Goal: Information Seeking & Learning: Learn about a topic

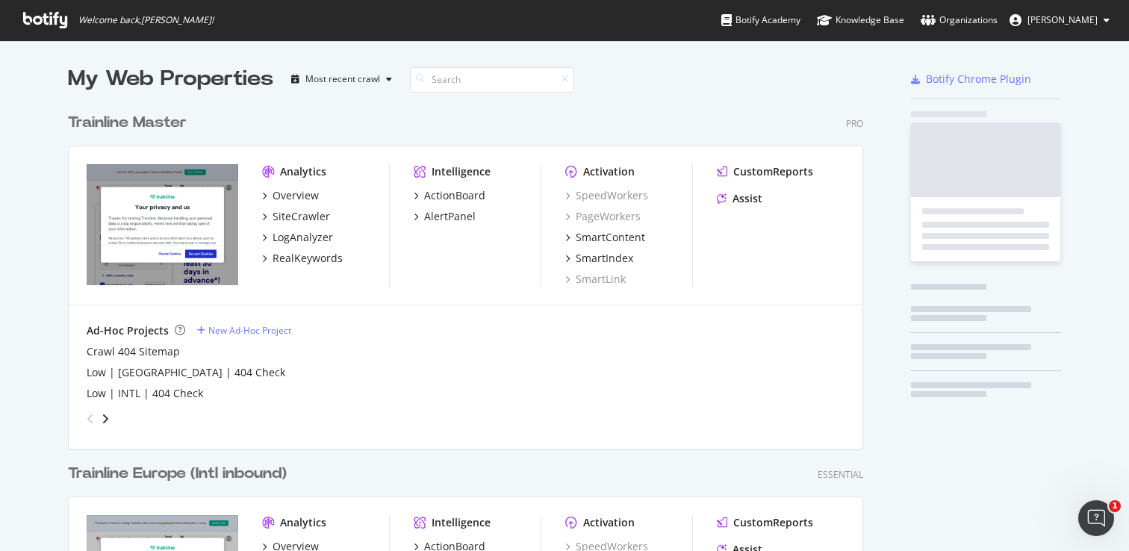
scroll to position [894, 807]
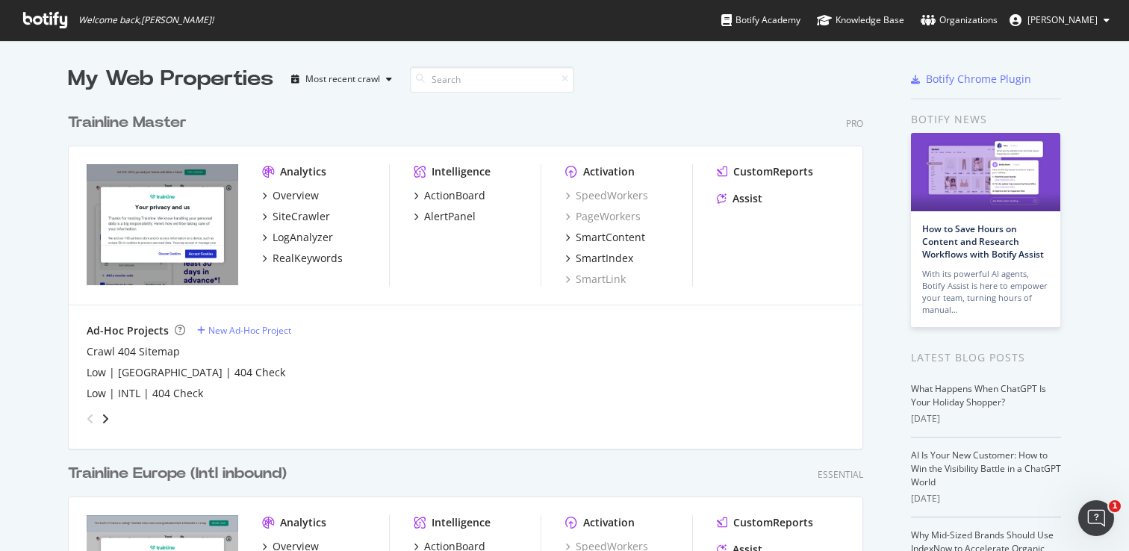
click at [155, 122] on div "Trainline Master" at bounding box center [127, 123] width 119 height 22
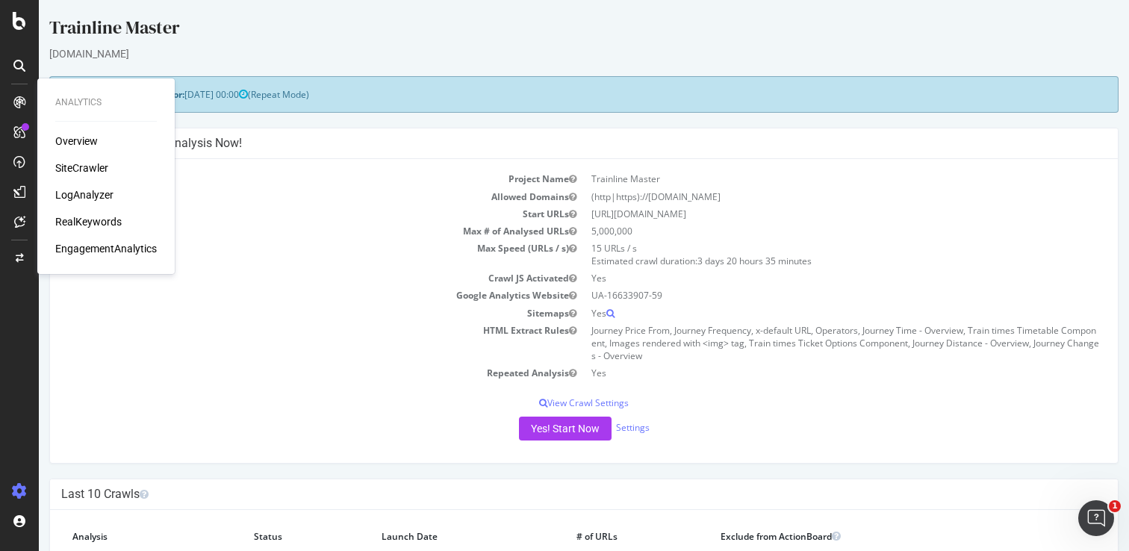
click at [81, 171] on div "SiteCrawler" at bounding box center [81, 167] width 53 height 15
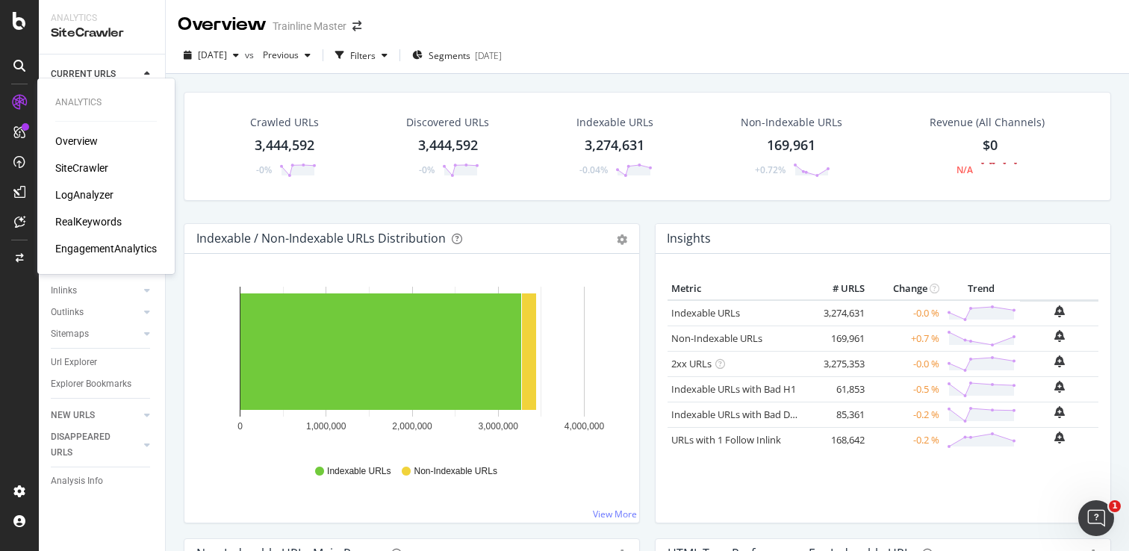
click at [92, 225] on div "RealKeywords" at bounding box center [88, 221] width 66 height 15
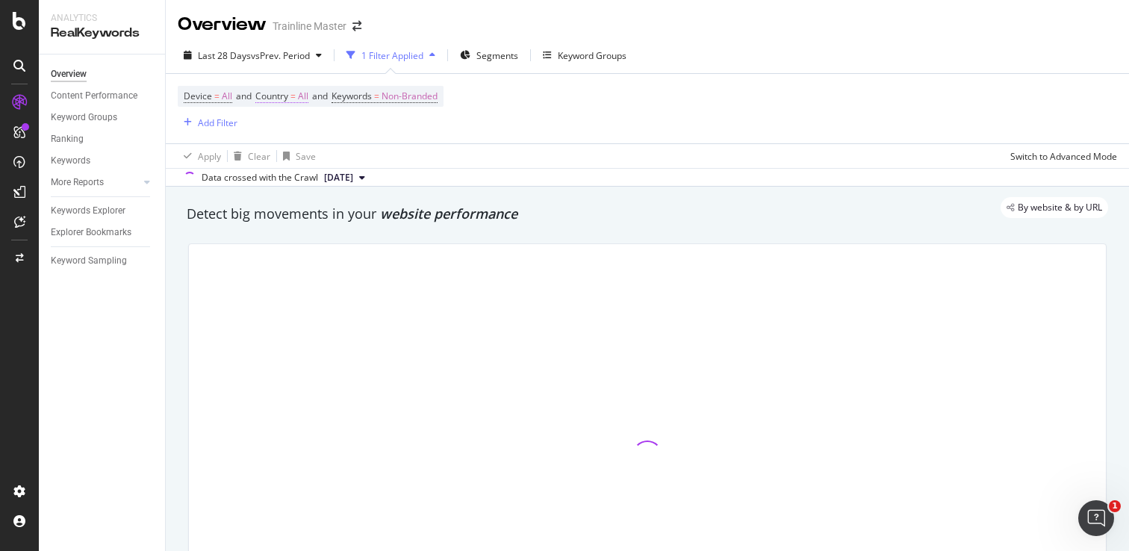
click at [286, 95] on span "Country" at bounding box center [271, 96] width 33 height 13
click at [292, 130] on icon at bounding box center [289, 132] width 10 height 9
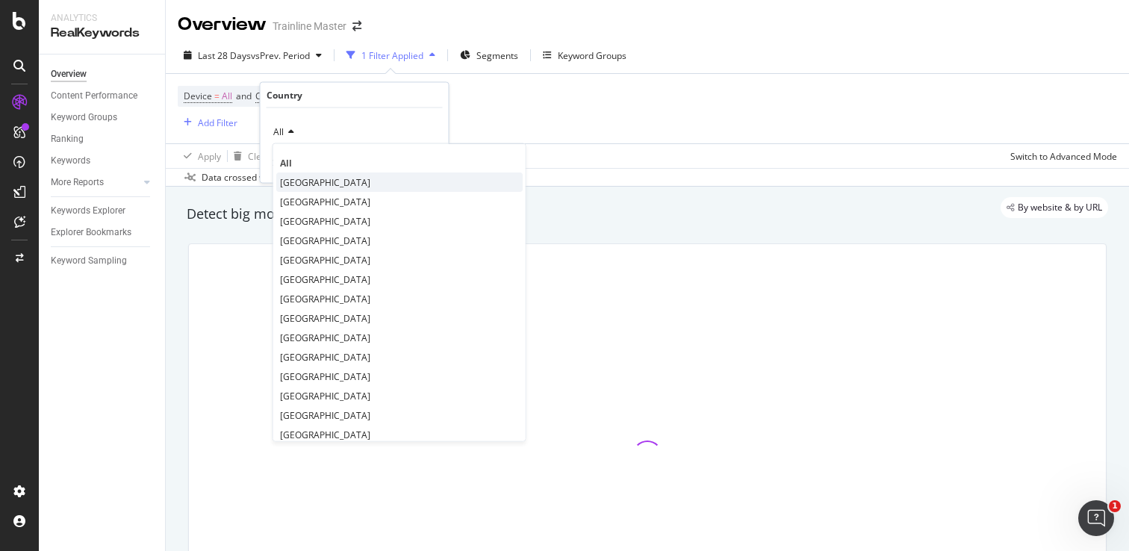
click at [299, 174] on div "[GEOGRAPHIC_DATA]" at bounding box center [399, 181] width 246 height 19
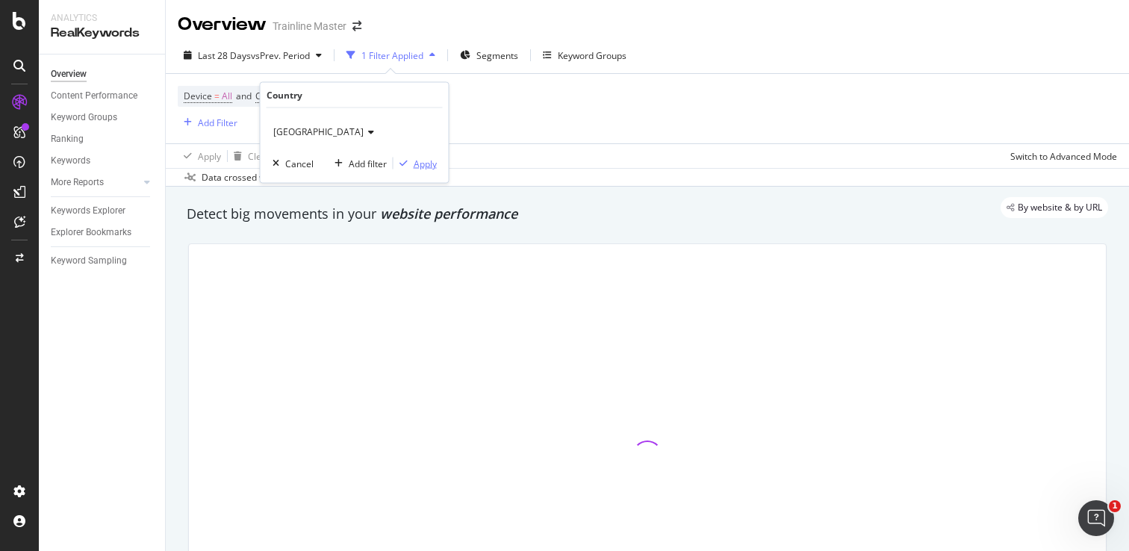
click at [419, 164] on div "Apply" at bounding box center [425, 163] width 23 height 13
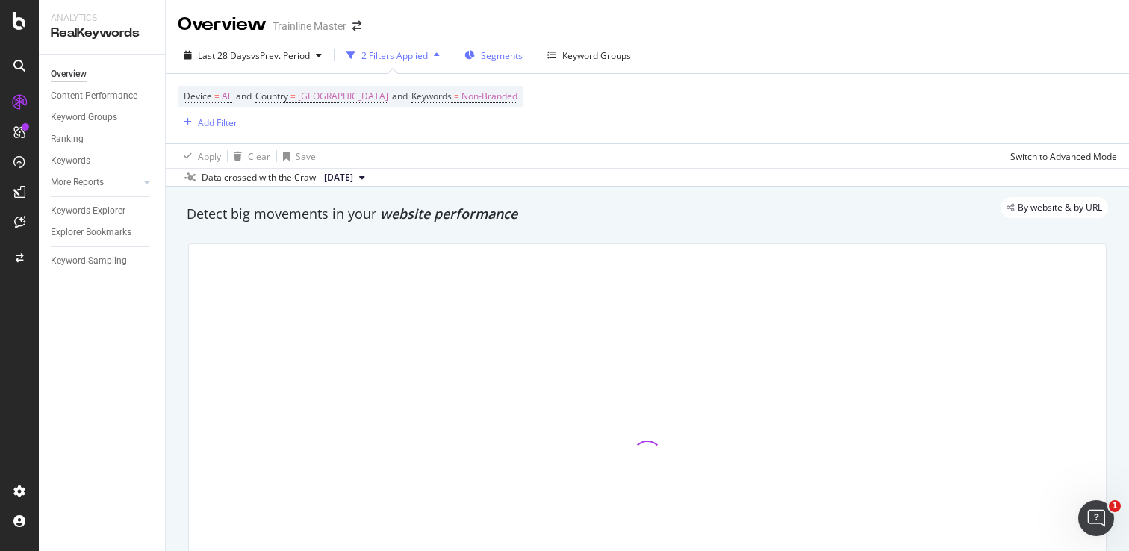
click at [499, 57] on span "Segments" at bounding box center [502, 55] width 42 height 13
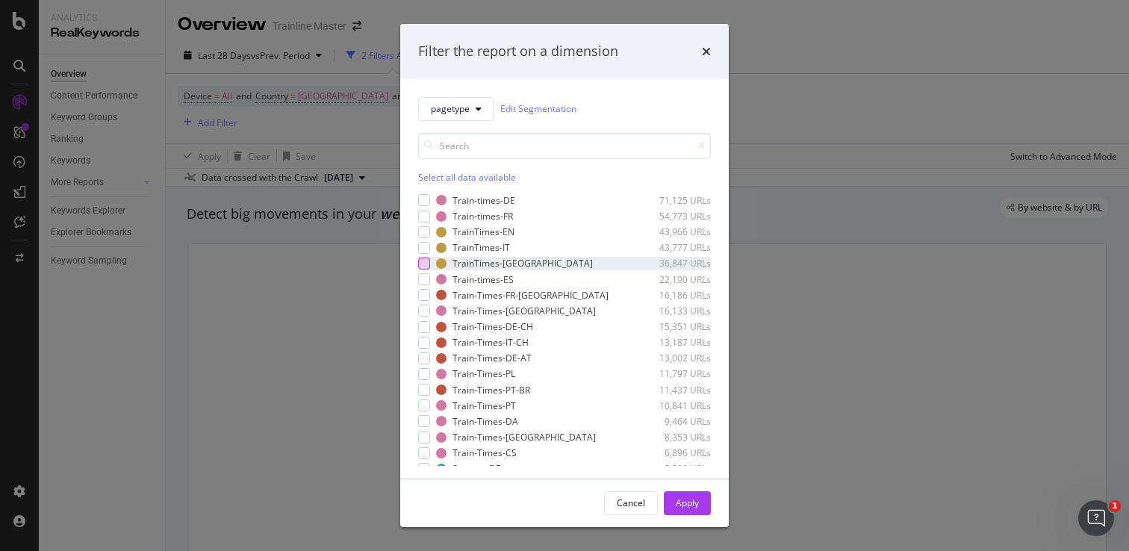
click at [426, 261] on div "modal" at bounding box center [424, 264] width 12 height 12
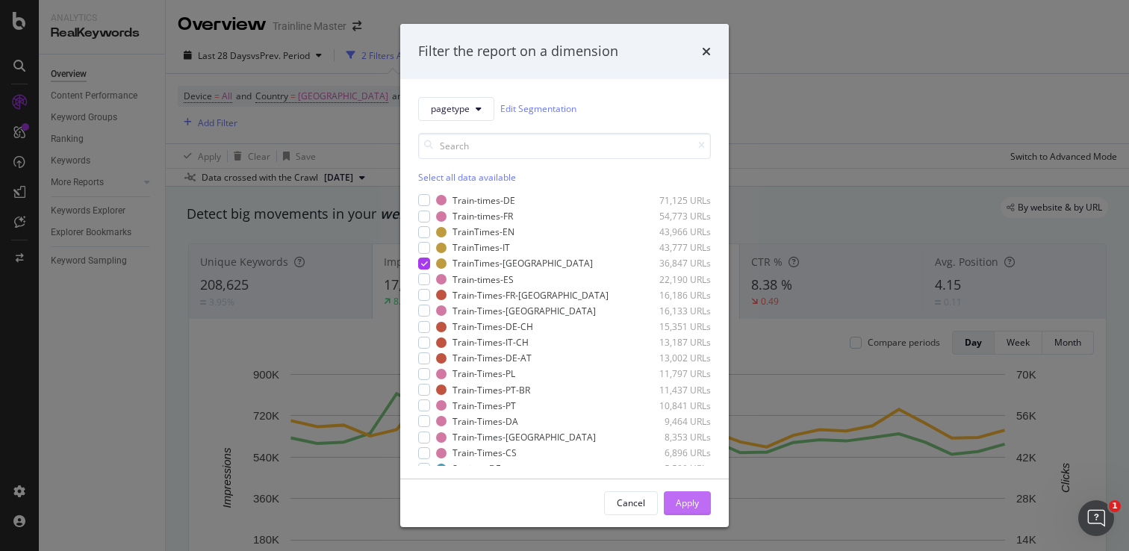
click at [692, 498] on div "Apply" at bounding box center [687, 502] width 23 height 13
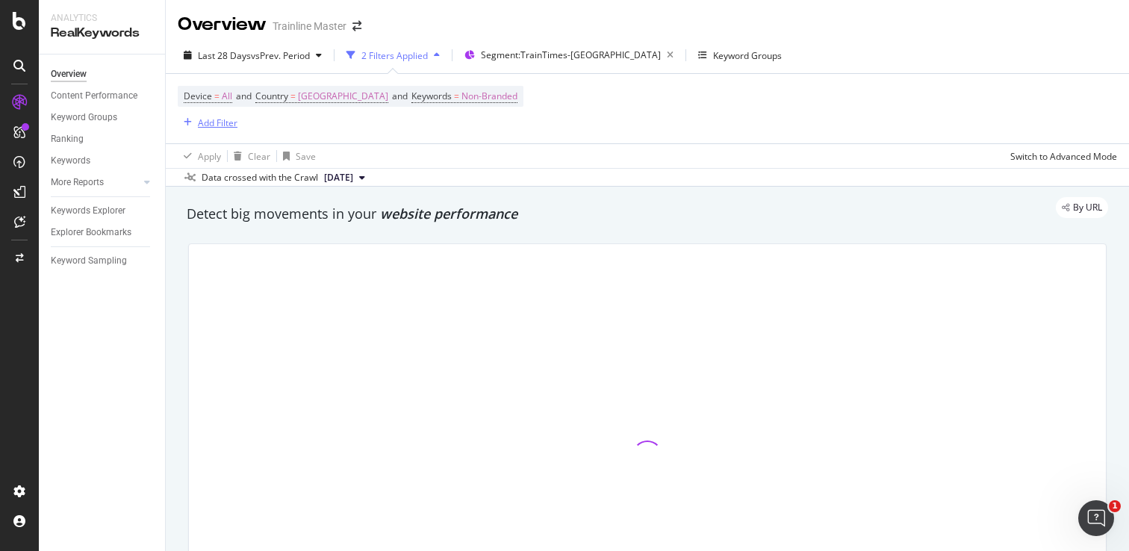
click at [233, 119] on div "Add Filter" at bounding box center [218, 122] width 40 height 13
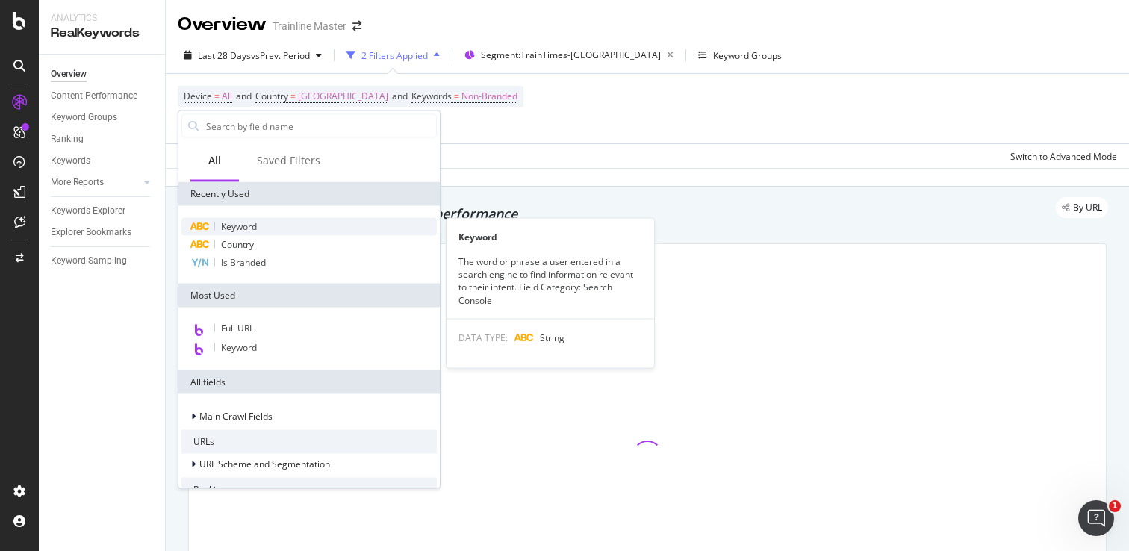
click at [236, 226] on span "Keyword" at bounding box center [239, 226] width 36 height 13
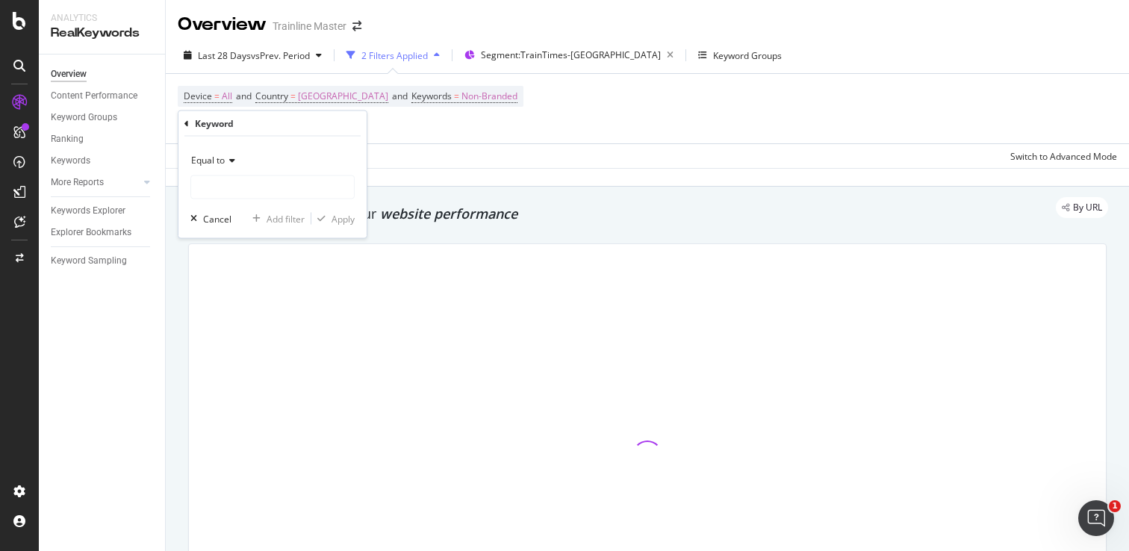
click at [224, 155] on span "Equal to" at bounding box center [208, 160] width 34 height 13
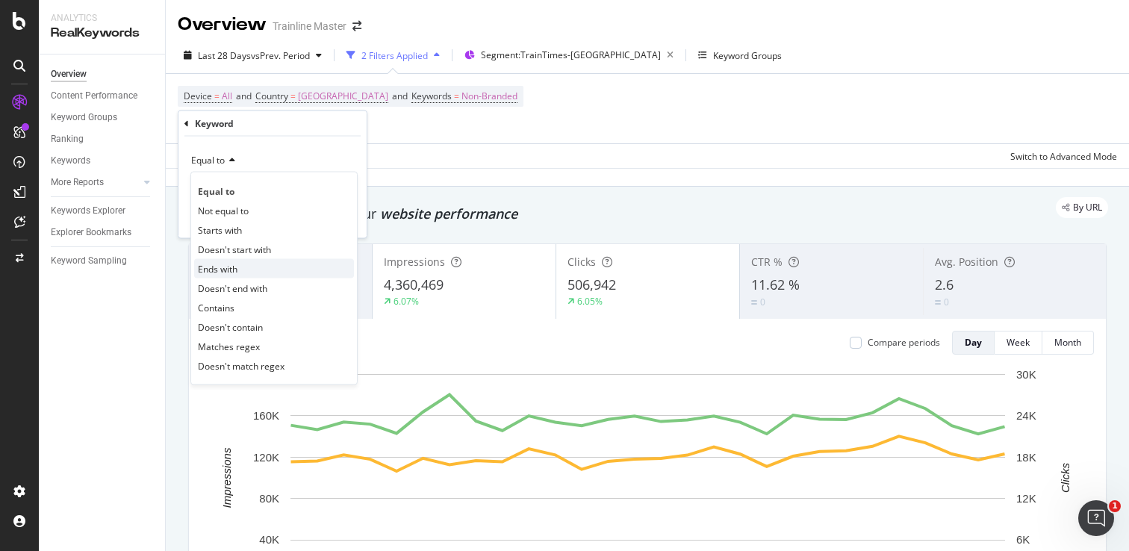
click at [229, 275] on div "Ends with" at bounding box center [274, 268] width 160 height 19
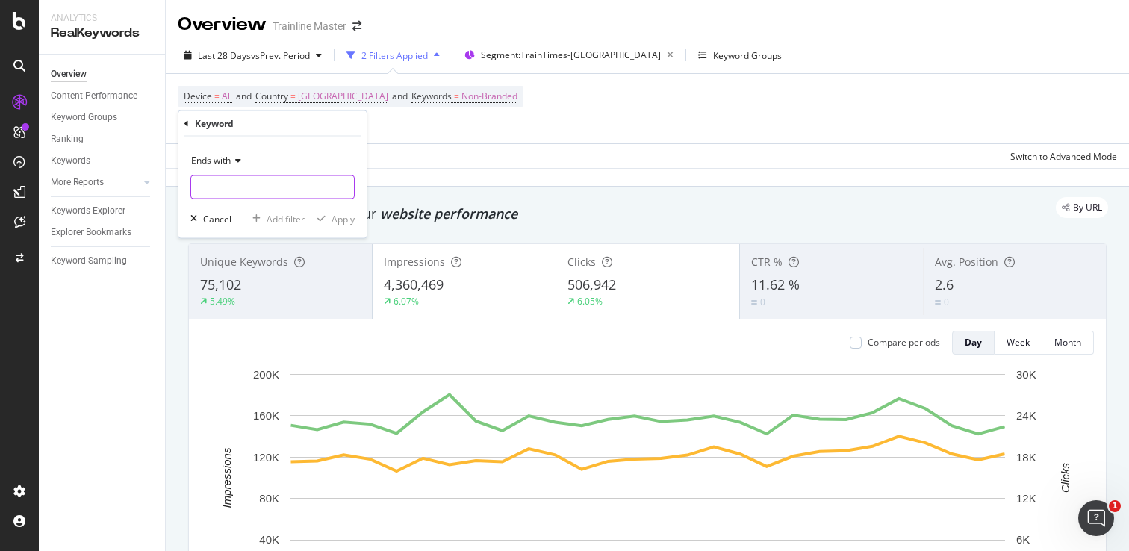
click at [255, 189] on input "text" at bounding box center [272, 187] width 163 height 24
type input "train"
click at [331, 216] on div "Apply" at bounding box center [342, 218] width 23 height 13
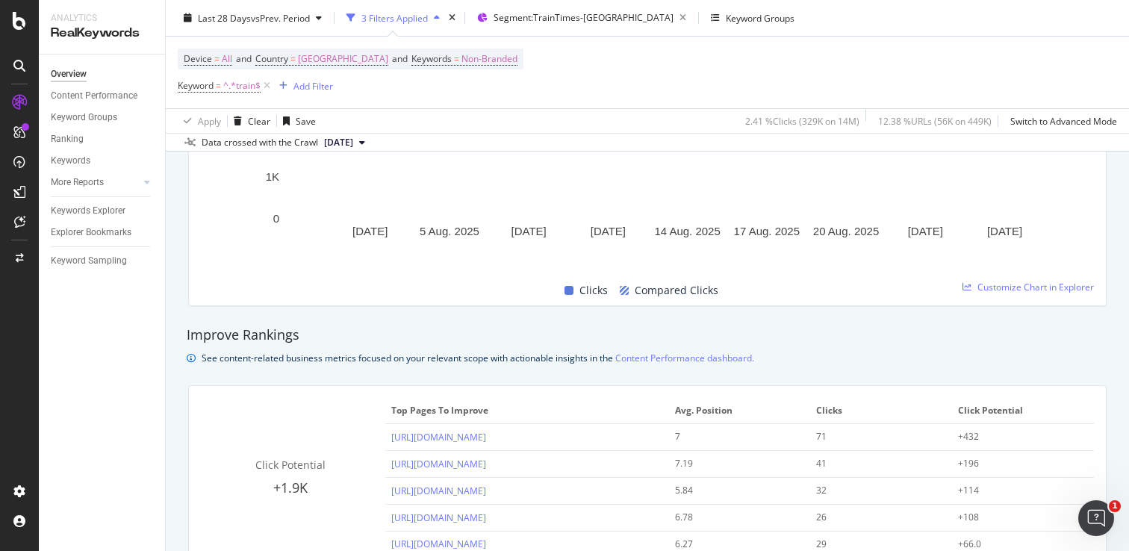
scroll to position [1037, 0]
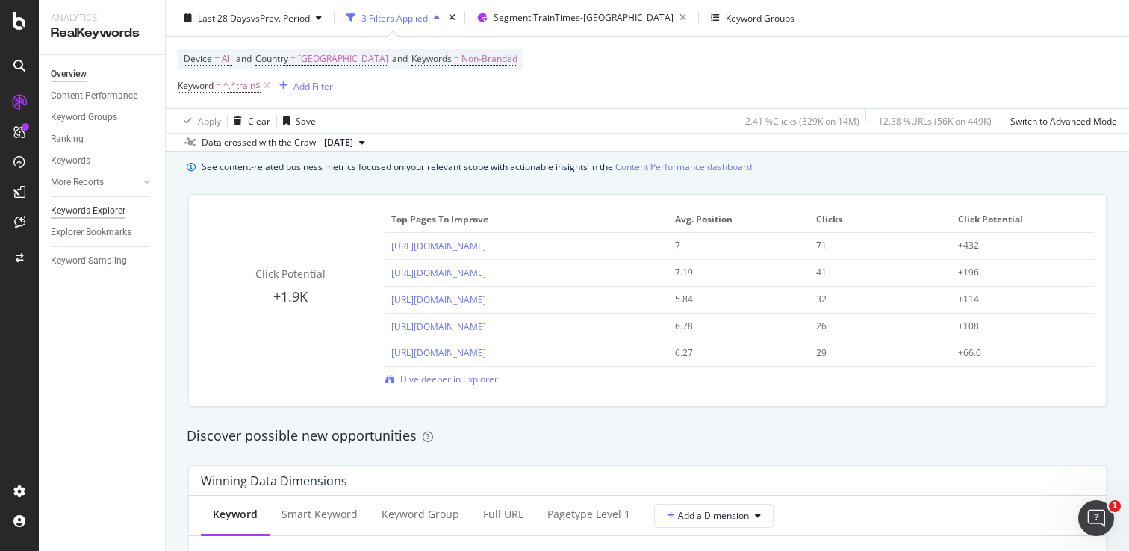
click at [93, 210] on div "Keywords Explorer" at bounding box center [88, 211] width 75 height 16
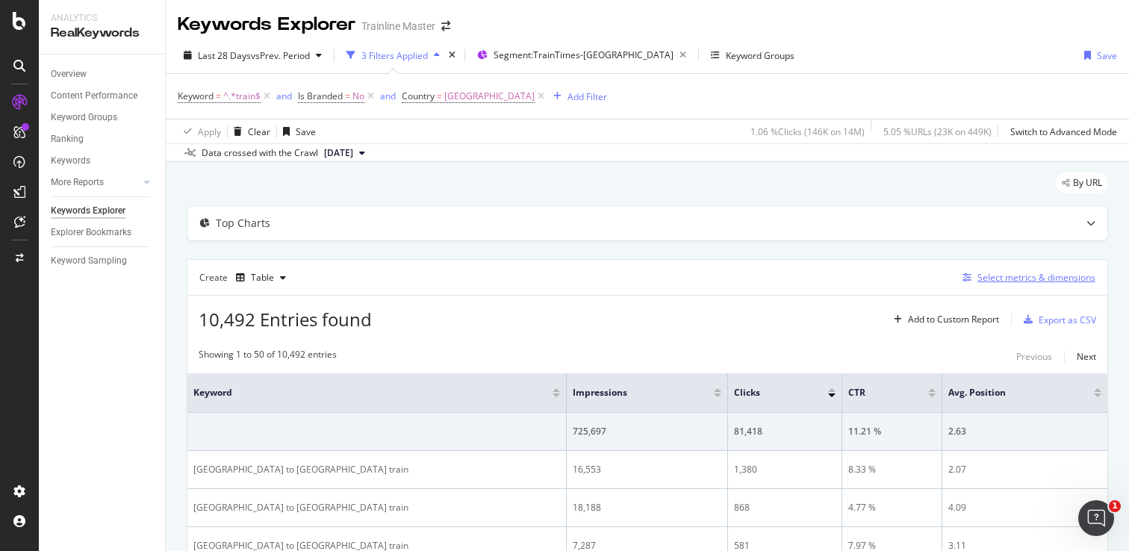
click at [1024, 281] on div "Select metrics & dimensions" at bounding box center [1036, 277] width 118 height 13
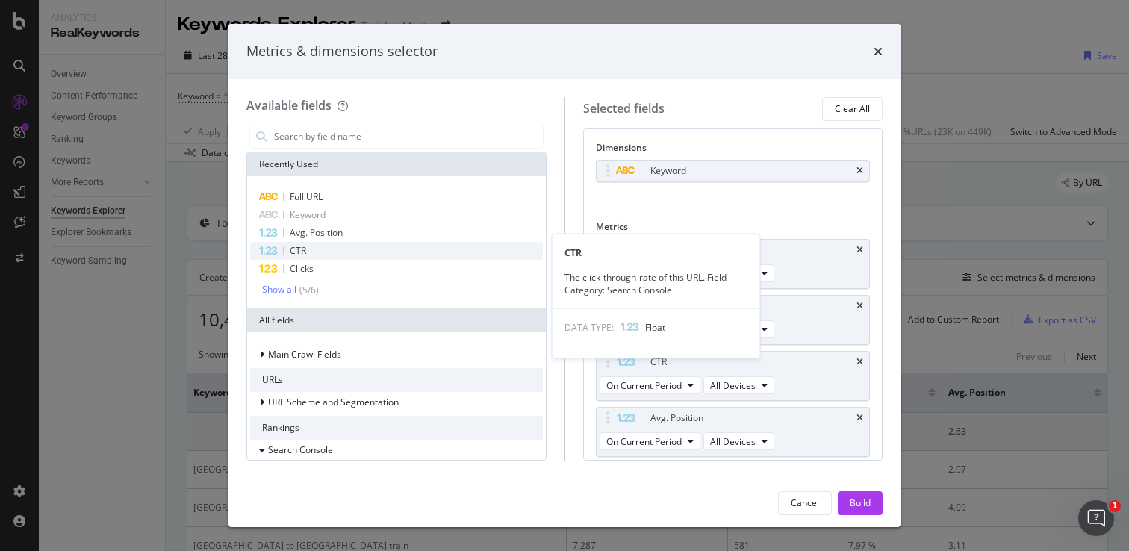
scroll to position [18, 0]
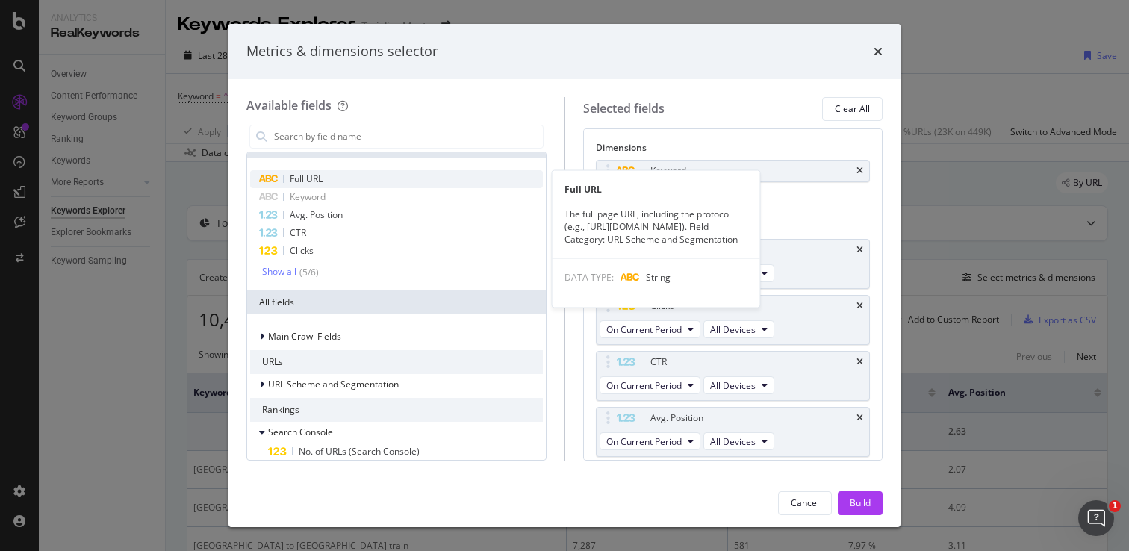
click at [335, 180] on div "Full URL" at bounding box center [396, 179] width 293 height 18
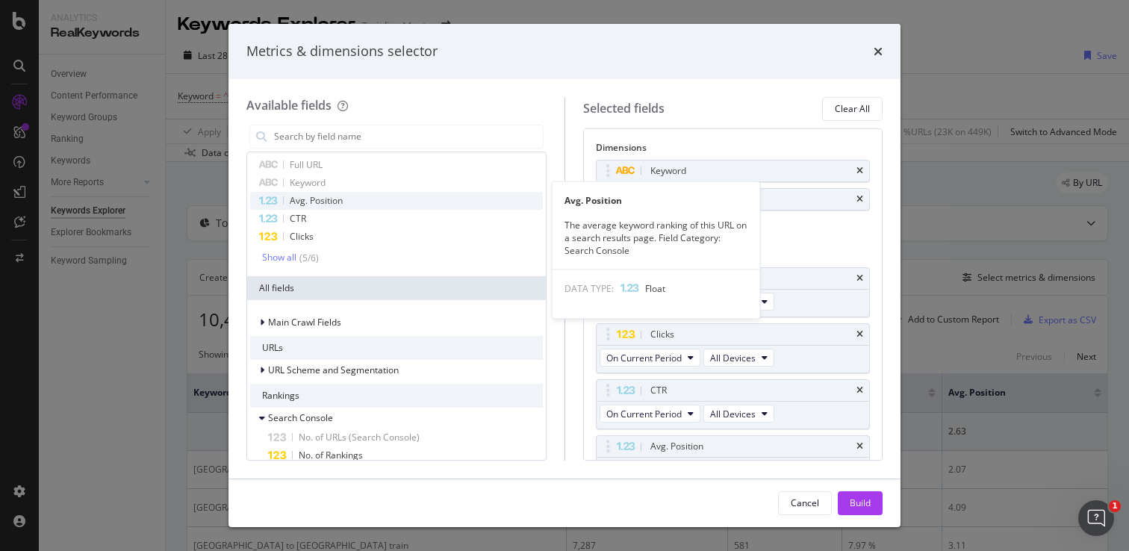
scroll to position [43, 0]
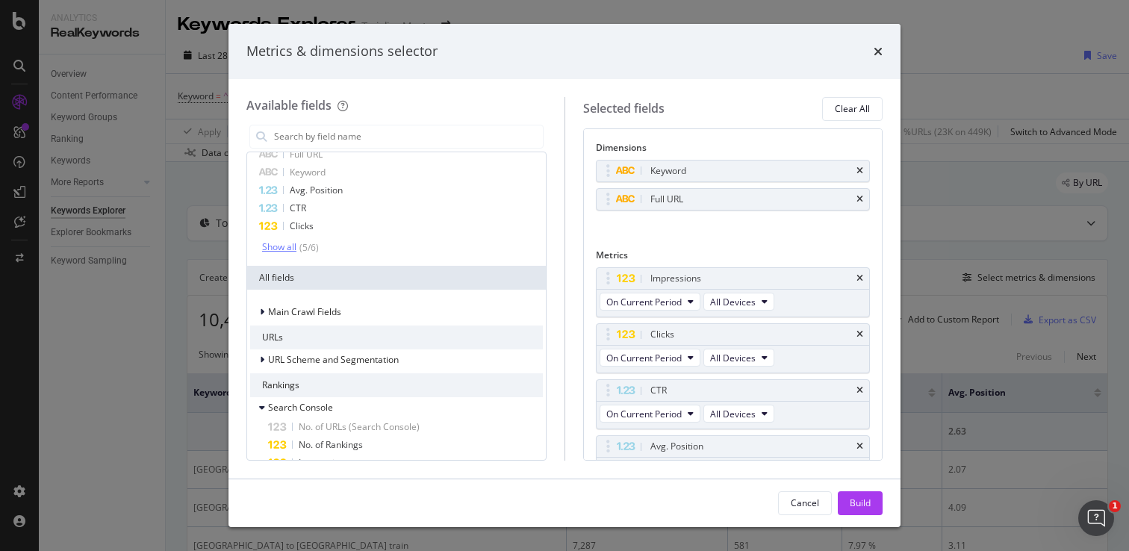
click at [281, 245] on div "Show all" at bounding box center [279, 247] width 34 height 10
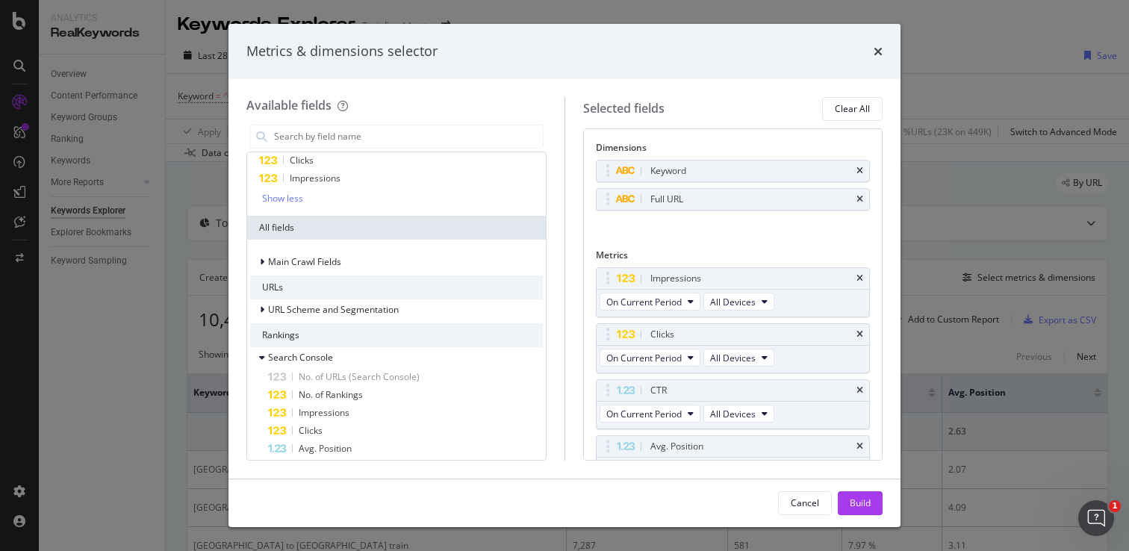
scroll to position [0, 0]
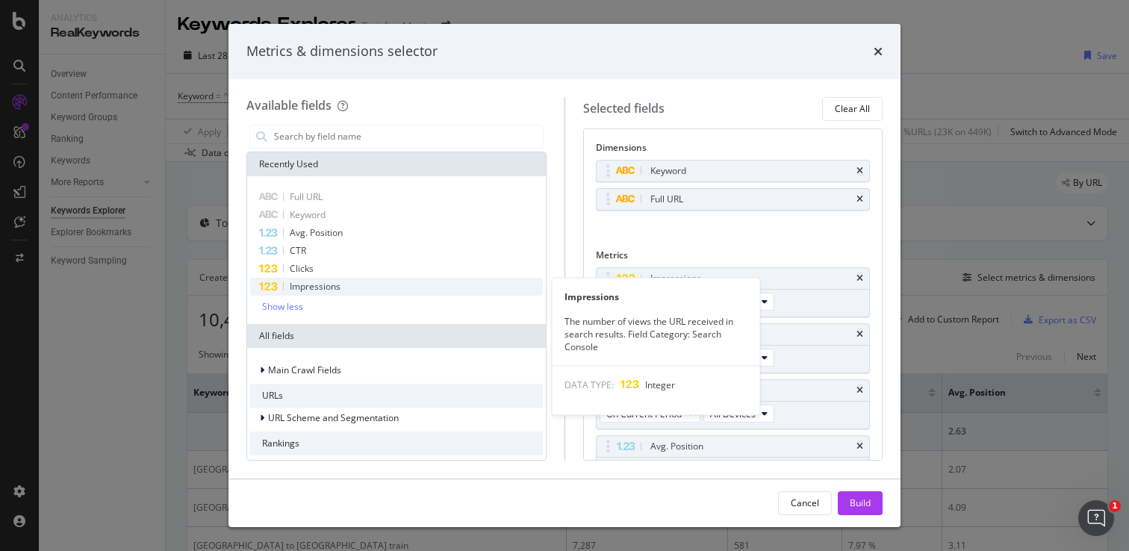
click at [358, 282] on div "Impressions" at bounding box center [396, 287] width 293 height 18
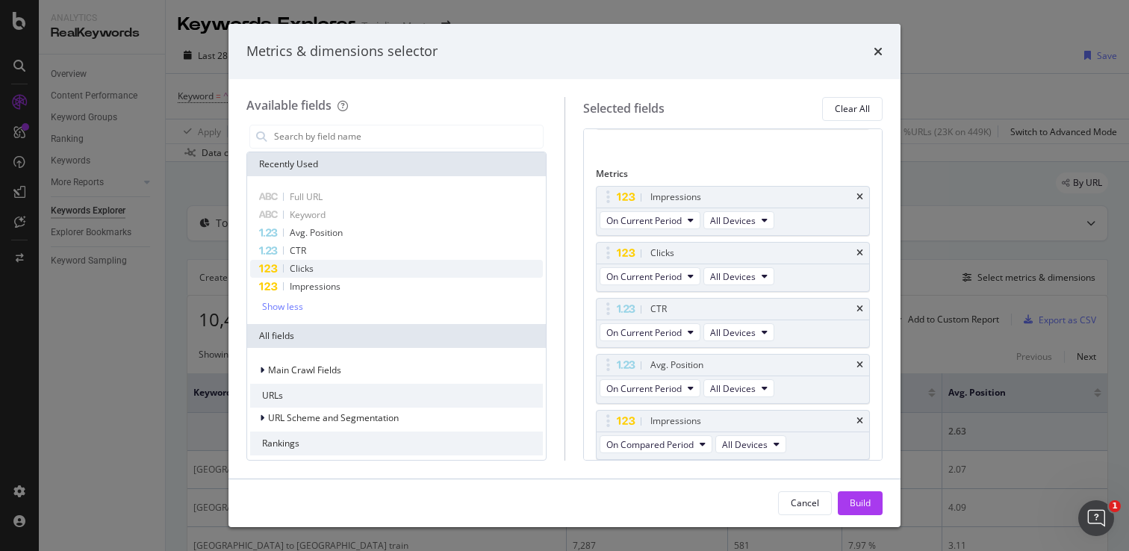
click at [358, 273] on div "Clicks" at bounding box center [396, 269] width 293 height 18
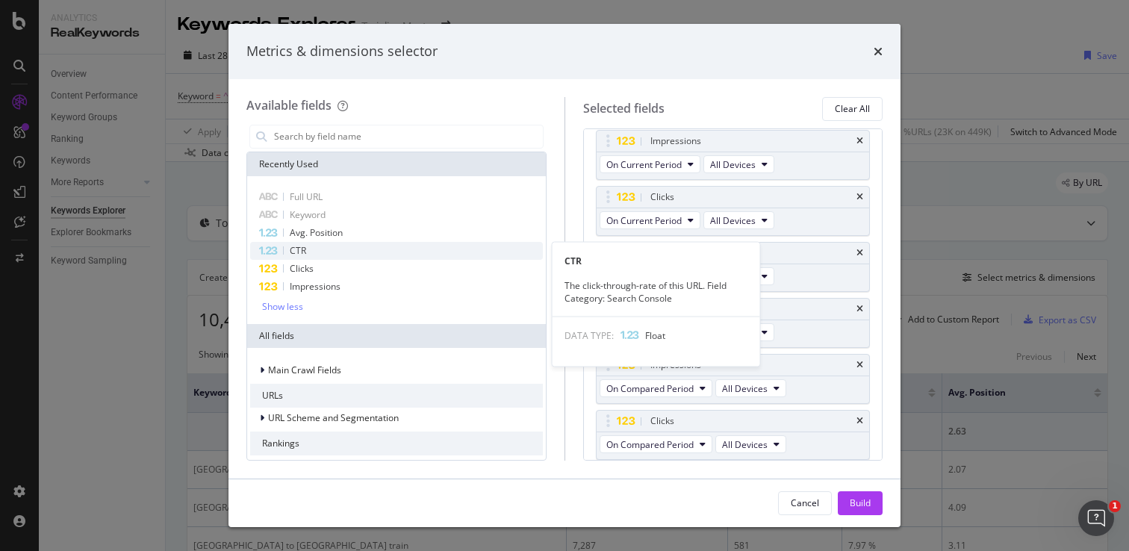
click at [352, 255] on div "CTR" at bounding box center [396, 251] width 293 height 18
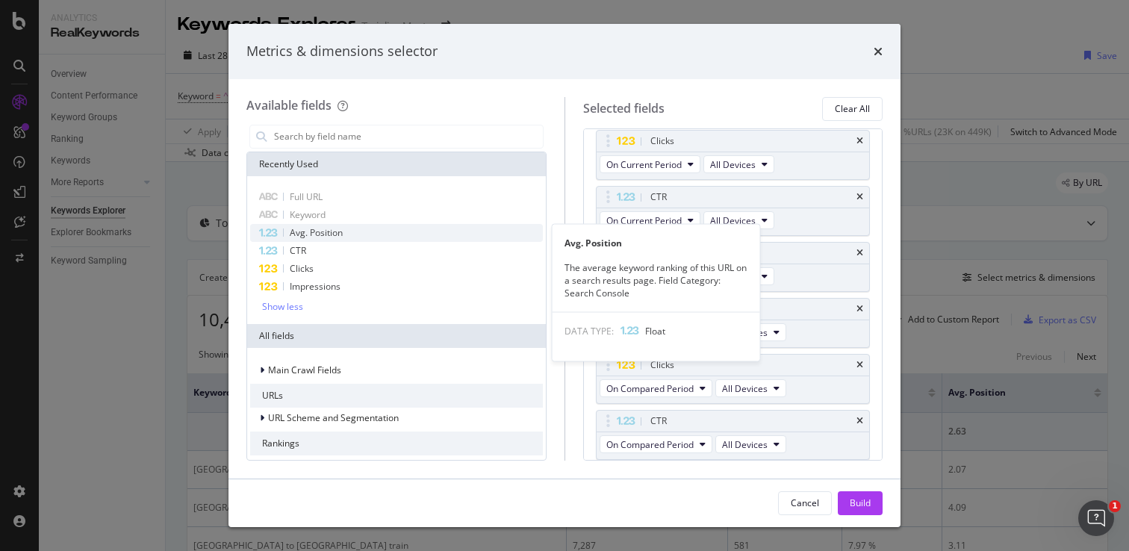
click at [352, 235] on div "Avg. Position" at bounding box center [396, 233] width 293 height 18
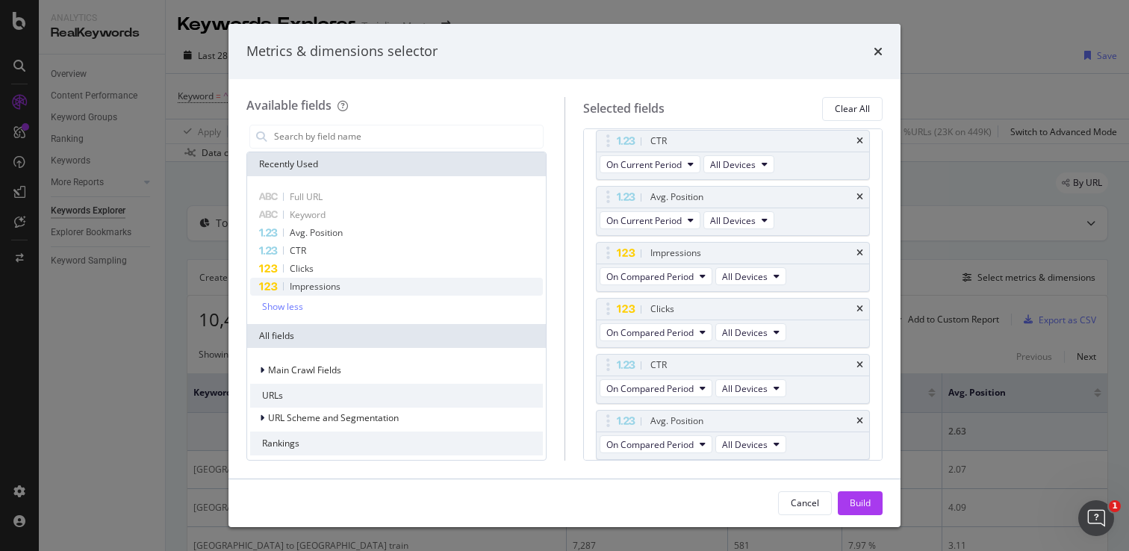
click at [345, 287] on div "Impressions" at bounding box center [396, 287] width 293 height 18
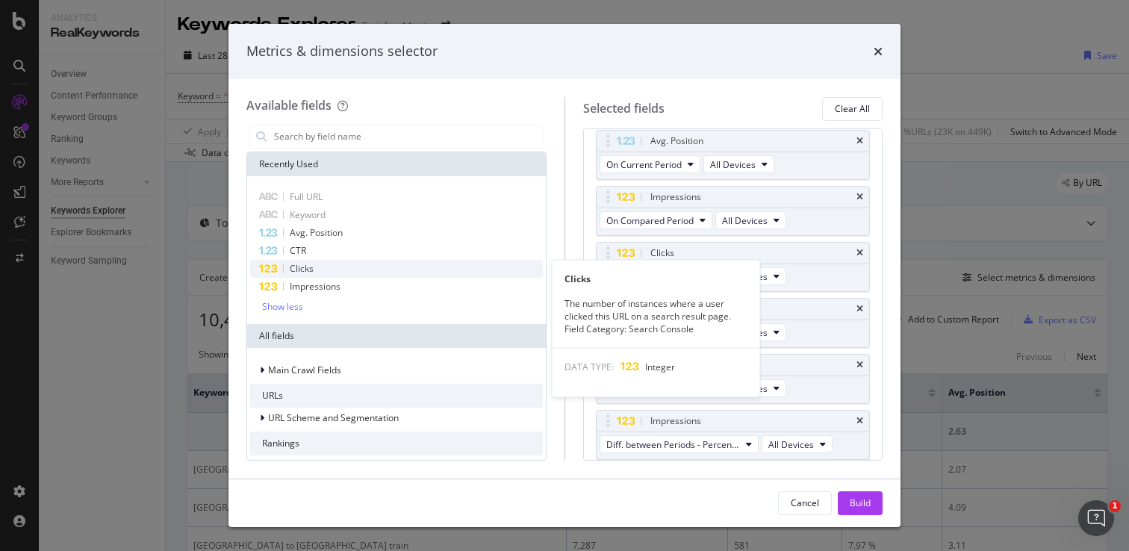
click at [344, 271] on div "Clicks" at bounding box center [396, 269] width 293 height 18
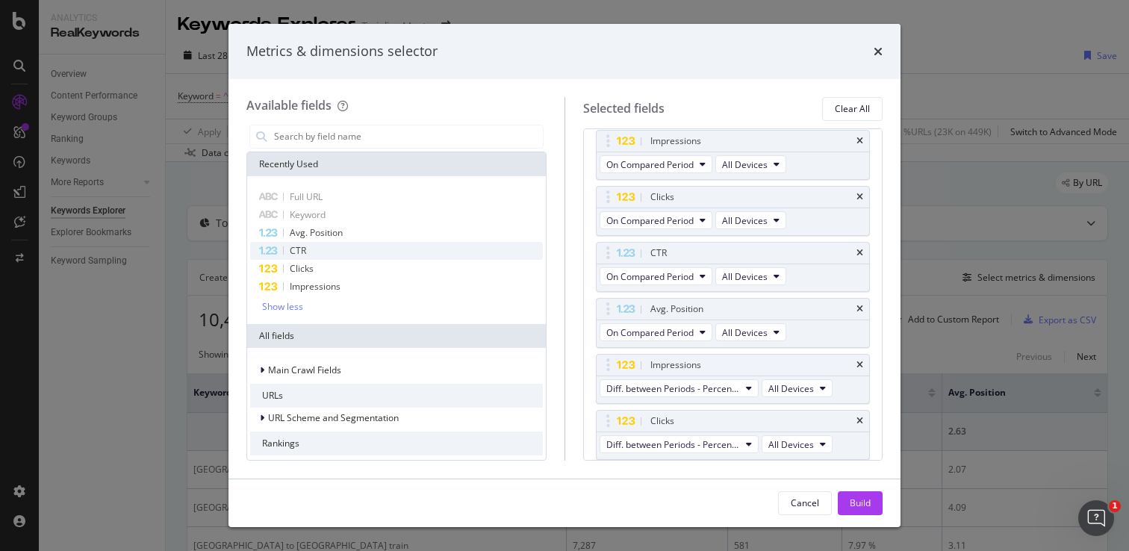
click at [344, 254] on div "CTR" at bounding box center [396, 251] width 293 height 18
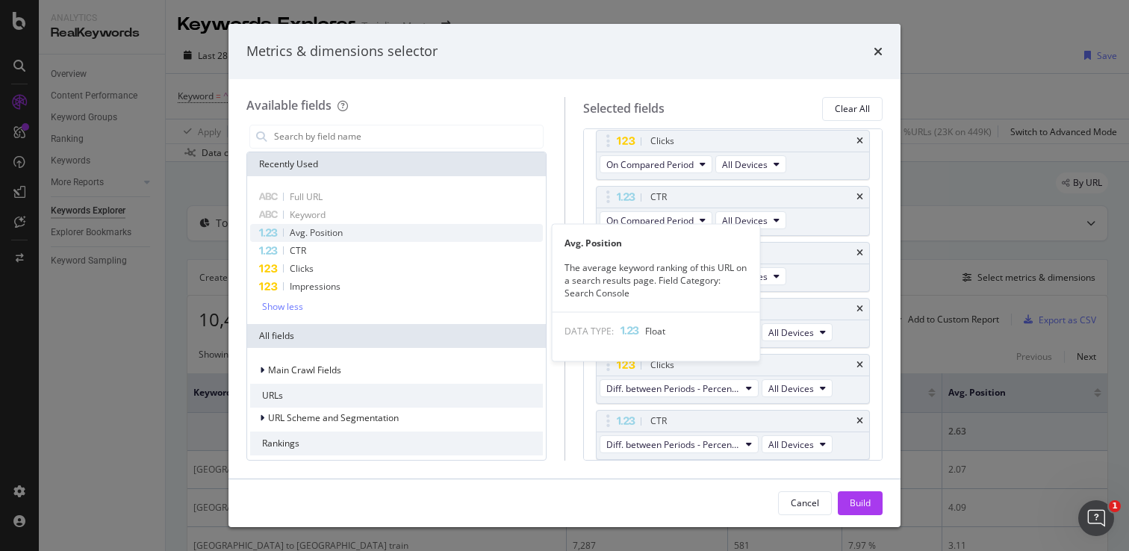
click at [344, 237] on div "Avg. Position" at bounding box center [396, 233] width 293 height 18
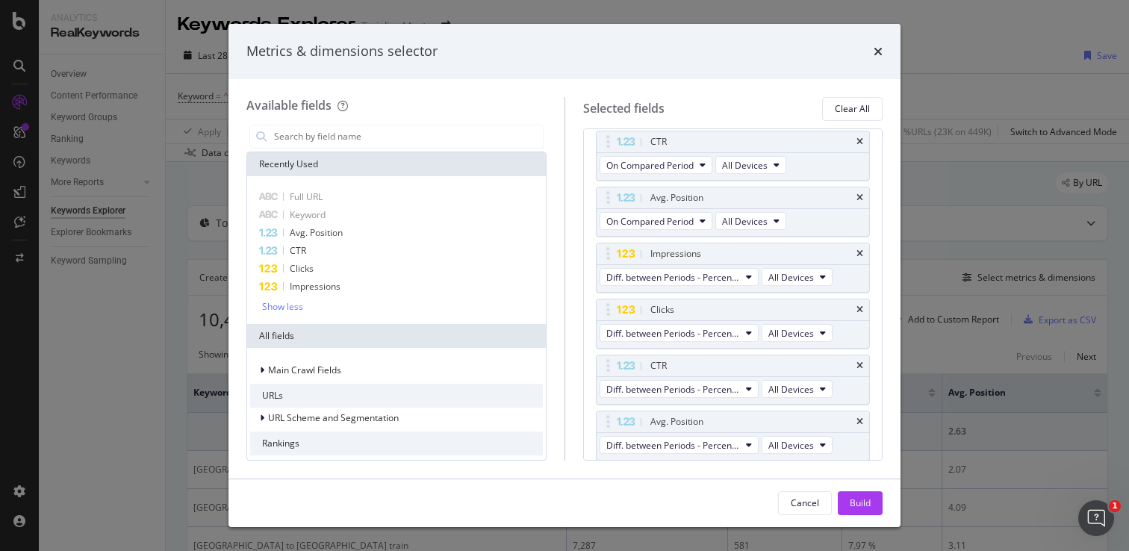
scroll to position [473, 0]
click at [856, 508] on div "Build" at bounding box center [859, 502] width 21 height 13
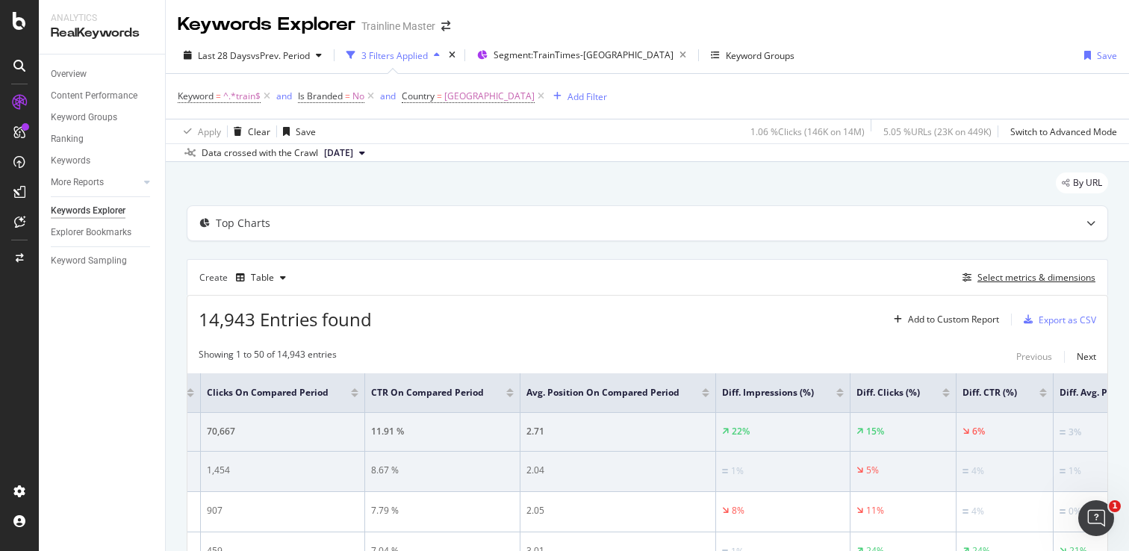
scroll to position [0, 1100]
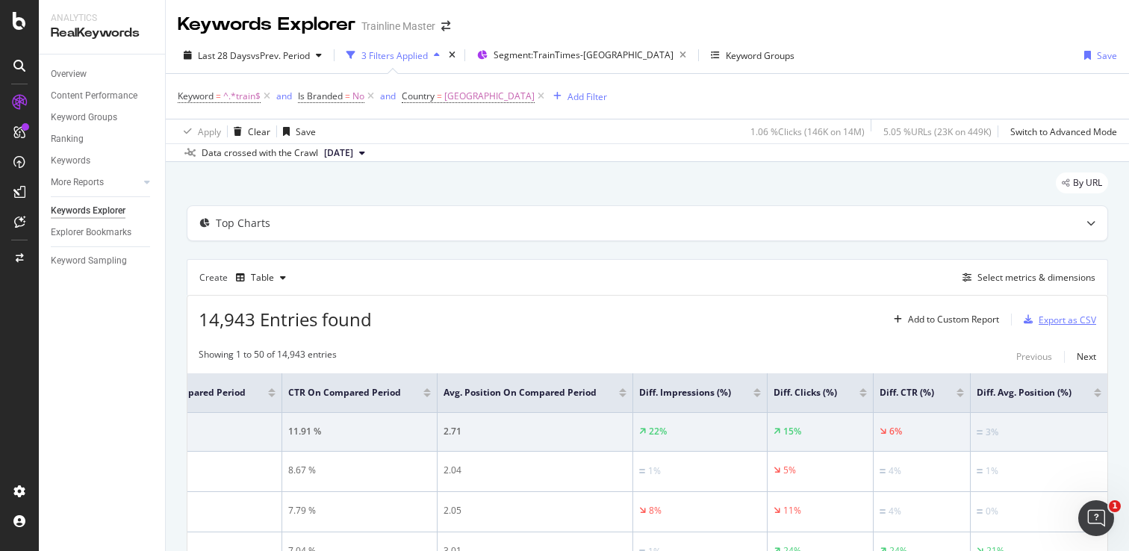
click at [1038, 318] on div "button" at bounding box center [1027, 319] width 21 height 9
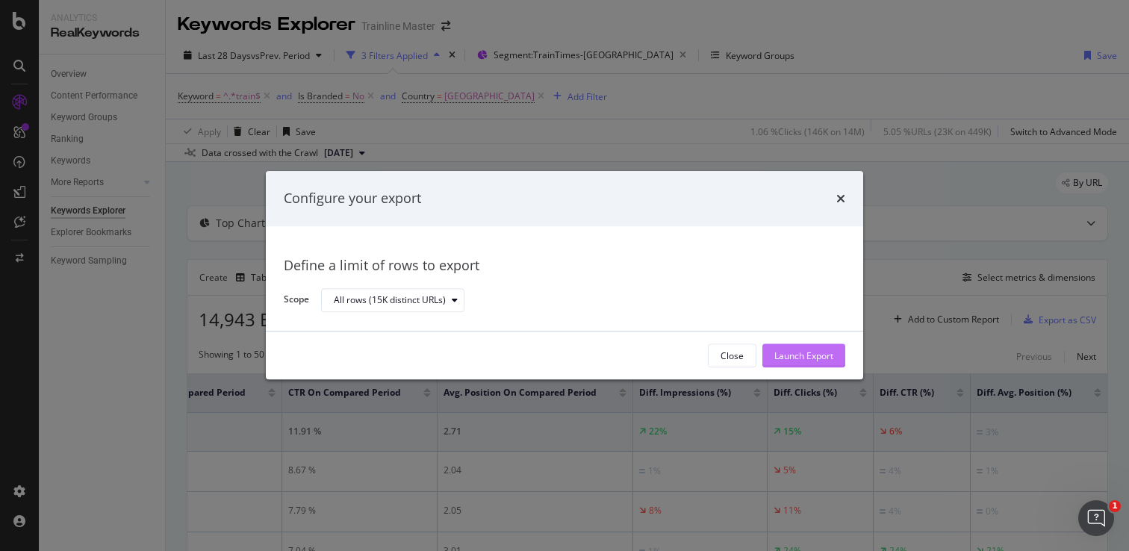
click at [783, 355] on div "Launch Export" at bounding box center [803, 355] width 59 height 13
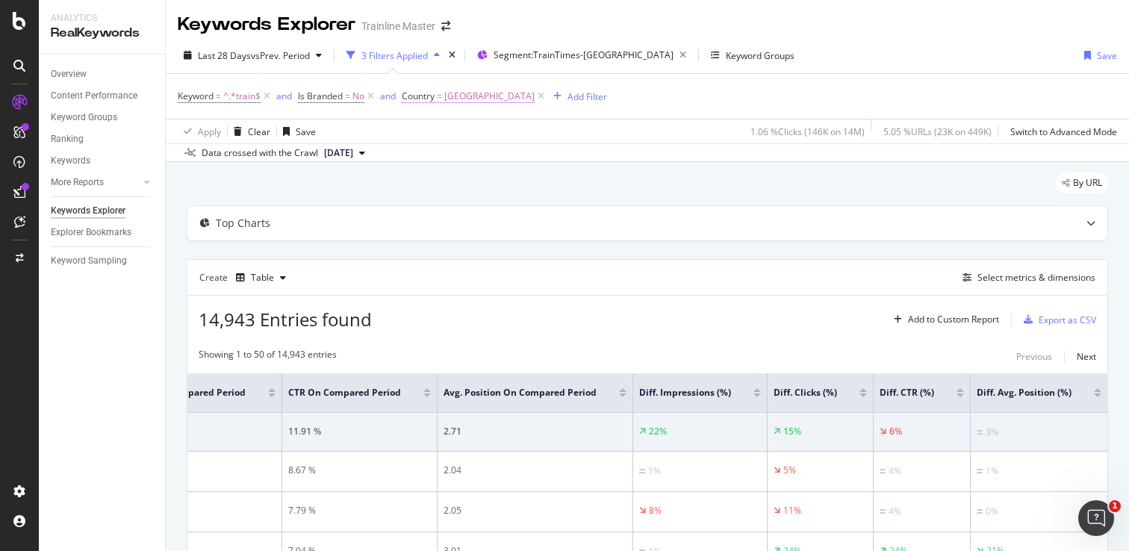
click at [485, 93] on span "[GEOGRAPHIC_DATA]" at bounding box center [489, 96] width 90 height 21
click at [452, 148] on input "gbr" at bounding box center [487, 159] width 141 height 24
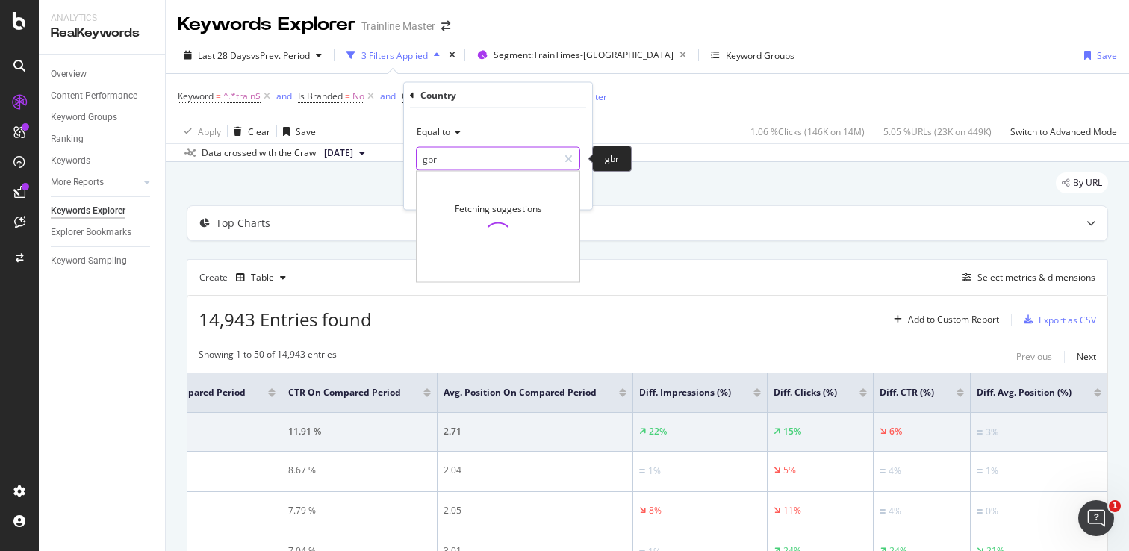
type input "[GEOGRAPHIC_DATA]"
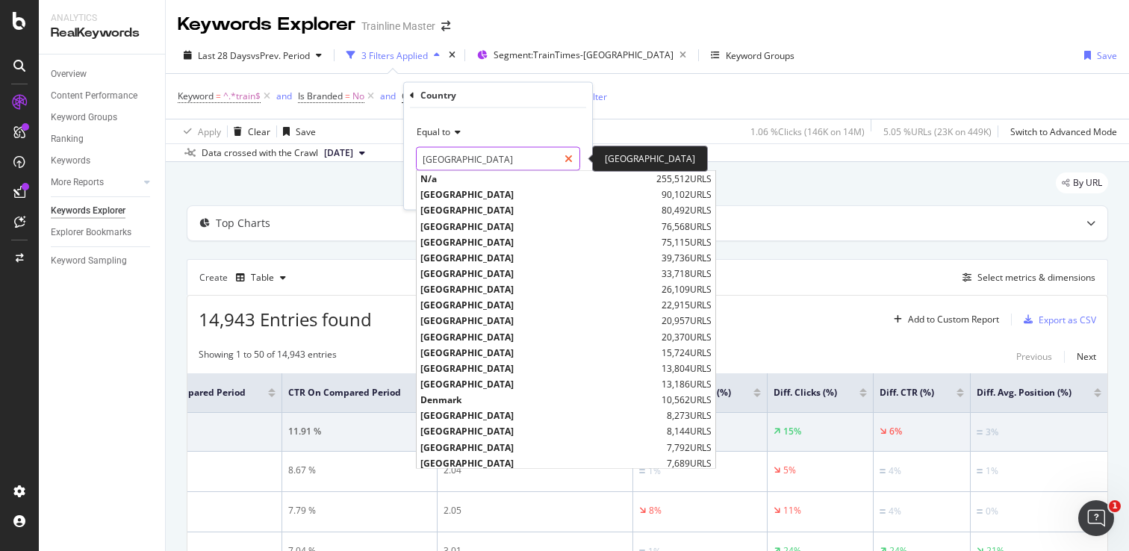
click at [573, 166] on div at bounding box center [569, 159] width 22 height 24
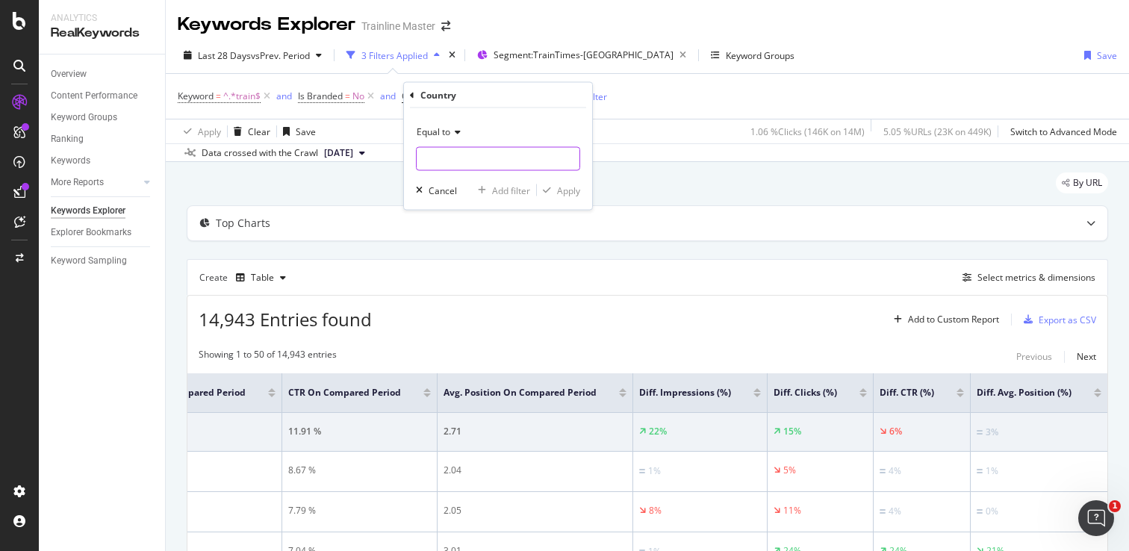
click at [497, 170] on div at bounding box center [498, 159] width 164 height 24
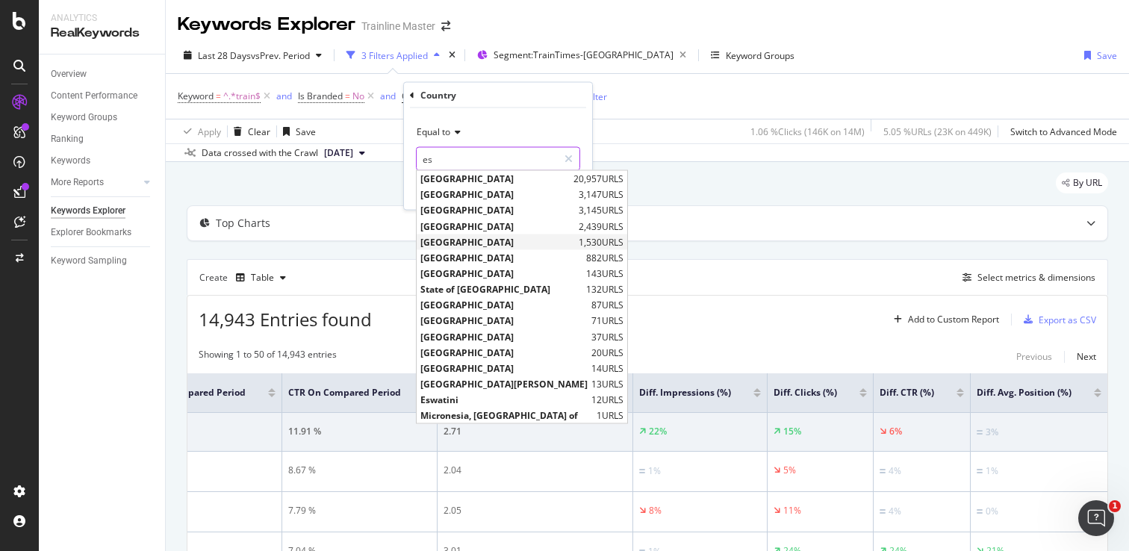
type input "e"
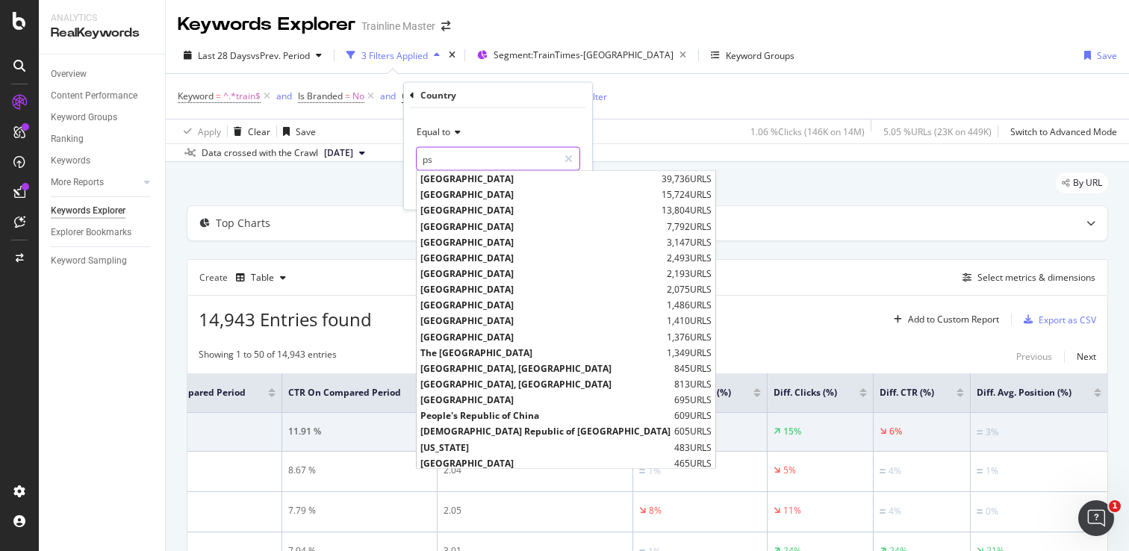
type input "p"
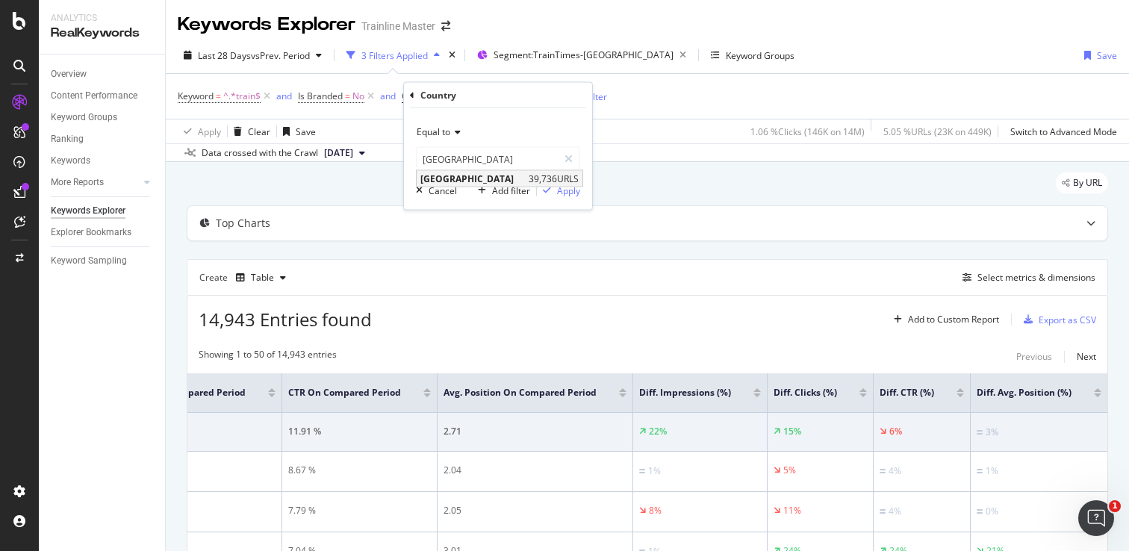
click at [454, 181] on span "[GEOGRAPHIC_DATA]" at bounding box center [472, 178] width 104 height 13
type input "[GEOGRAPHIC_DATA]"
click at [561, 190] on div "Apply" at bounding box center [568, 190] width 23 height 13
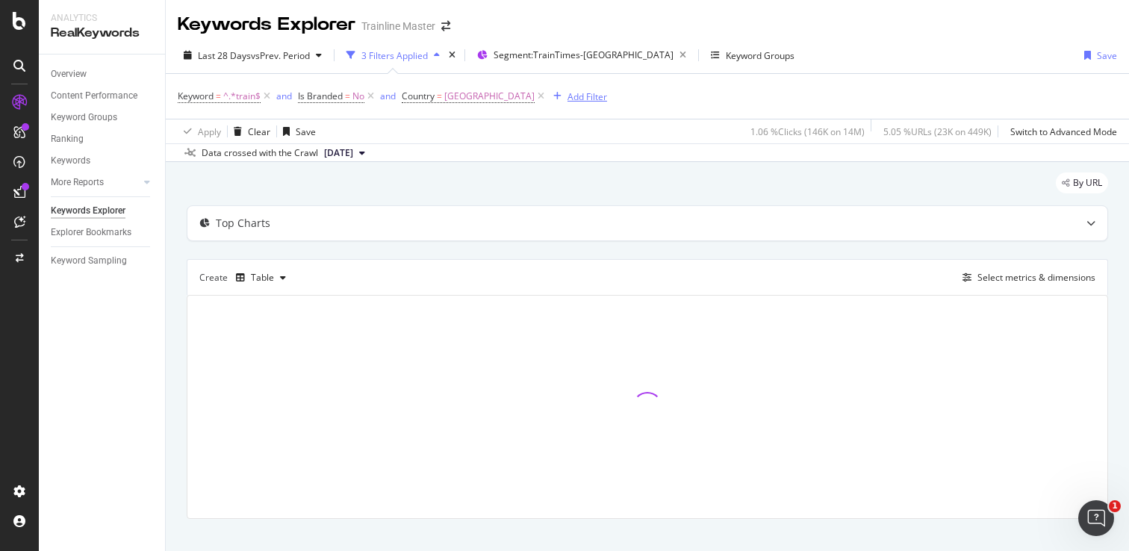
click at [567, 99] on div "Add Filter" at bounding box center [587, 96] width 40 height 13
click at [337, 130] on div "Apply Clear Save 1.06 % Clicks ( 146K on 14M ) 5.05 % URLs ( 23K on 449K ) Swit…" at bounding box center [647, 131] width 963 height 25
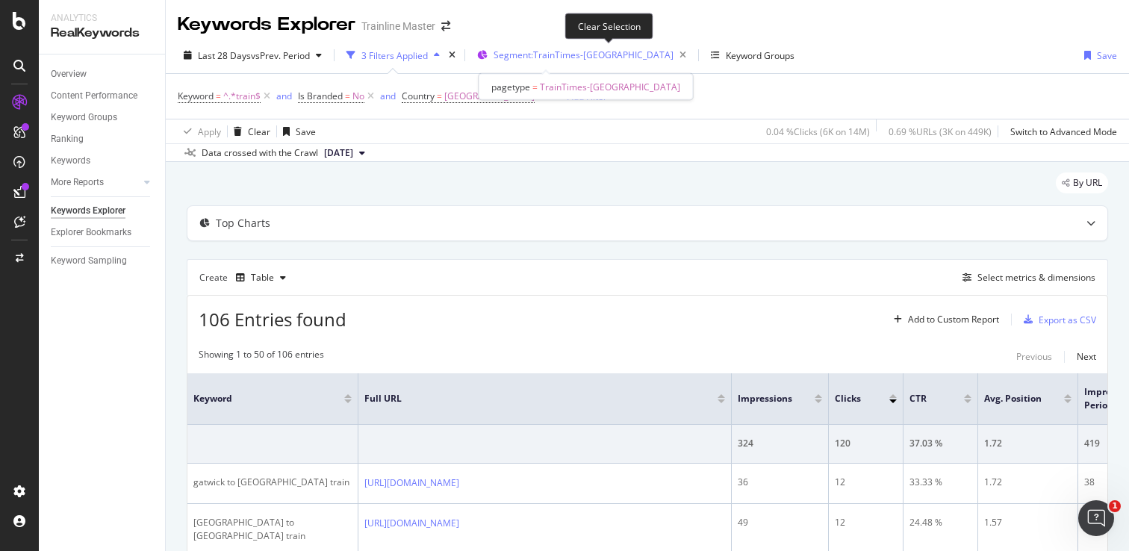
click at [597, 55] on span "Segment: TrainTimes-[GEOGRAPHIC_DATA]" at bounding box center [583, 55] width 180 height 13
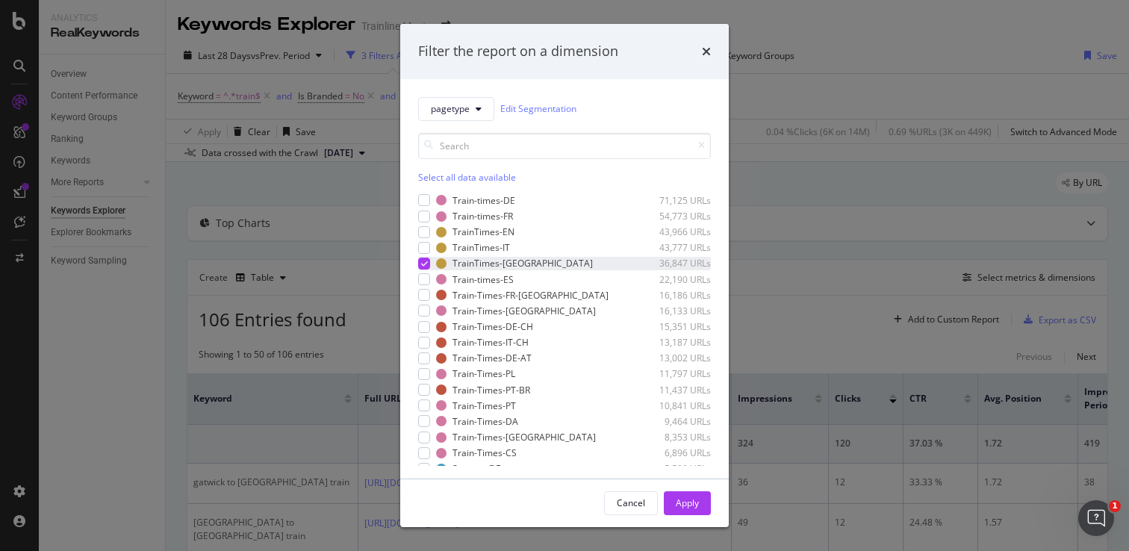
click at [423, 264] on icon "modal" at bounding box center [424, 263] width 7 height 7
click at [428, 281] on div "modal" at bounding box center [424, 279] width 12 height 12
click at [705, 499] on button "Apply" at bounding box center [687, 503] width 47 height 24
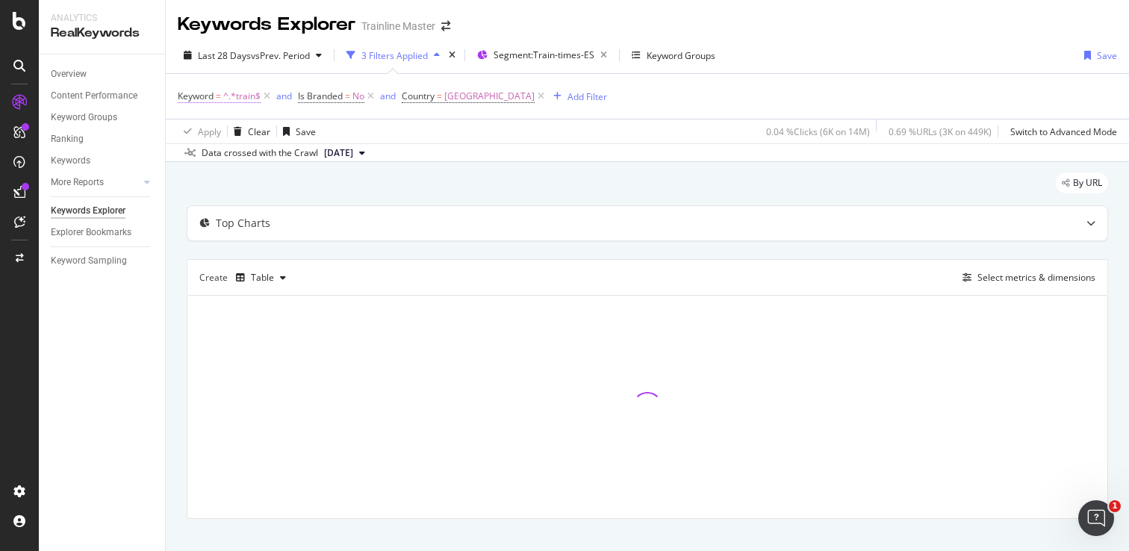
click at [243, 106] on span "^.*train$" at bounding box center [241, 96] width 37 height 21
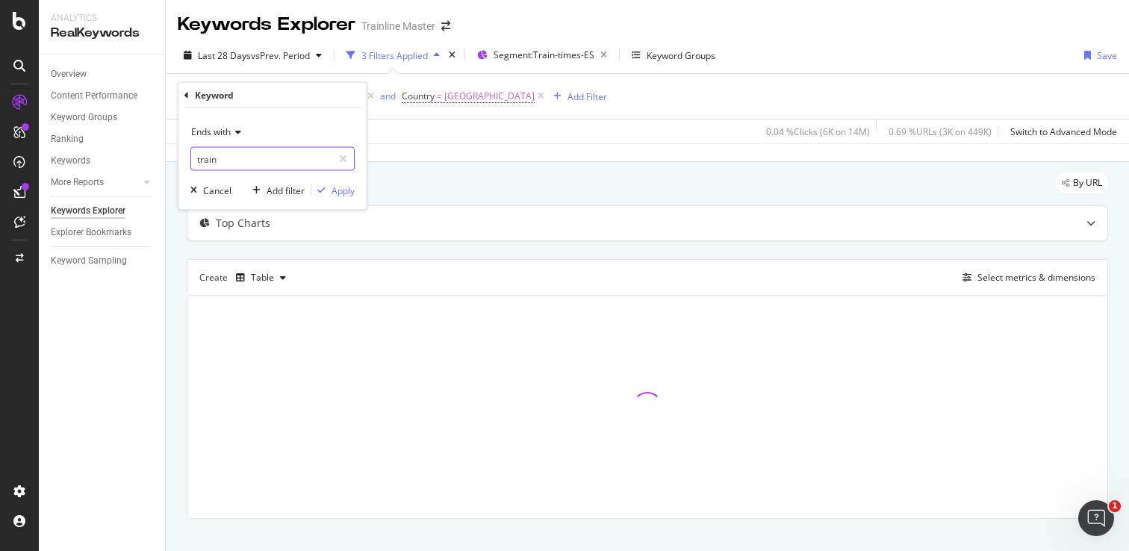
click at [251, 152] on input "train" at bounding box center [261, 159] width 141 height 24
click at [223, 128] on span "Ends with" at bounding box center [211, 131] width 40 height 13
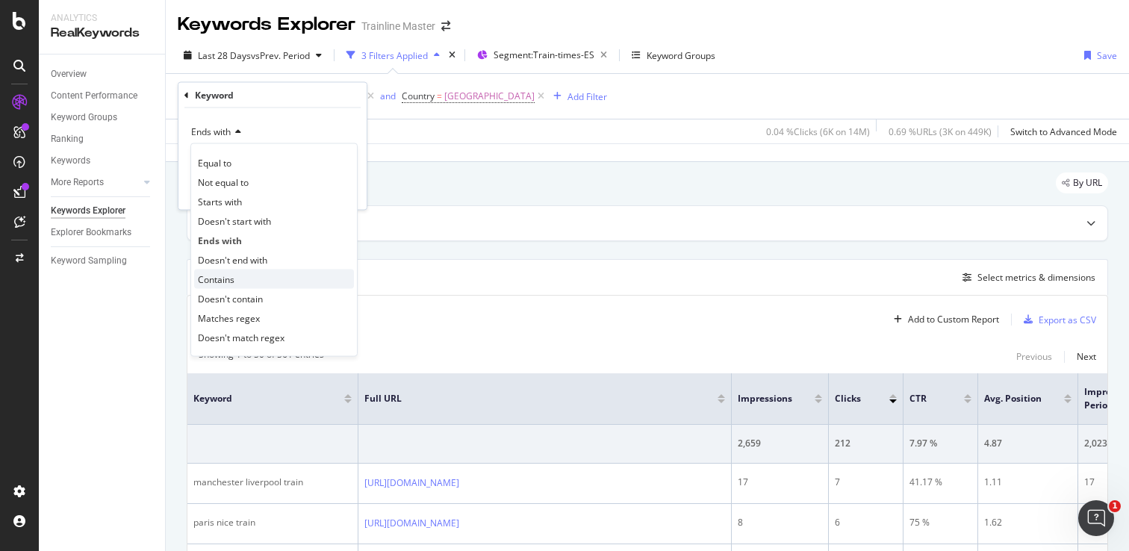
click at [230, 278] on span "Contains" at bounding box center [216, 278] width 37 height 13
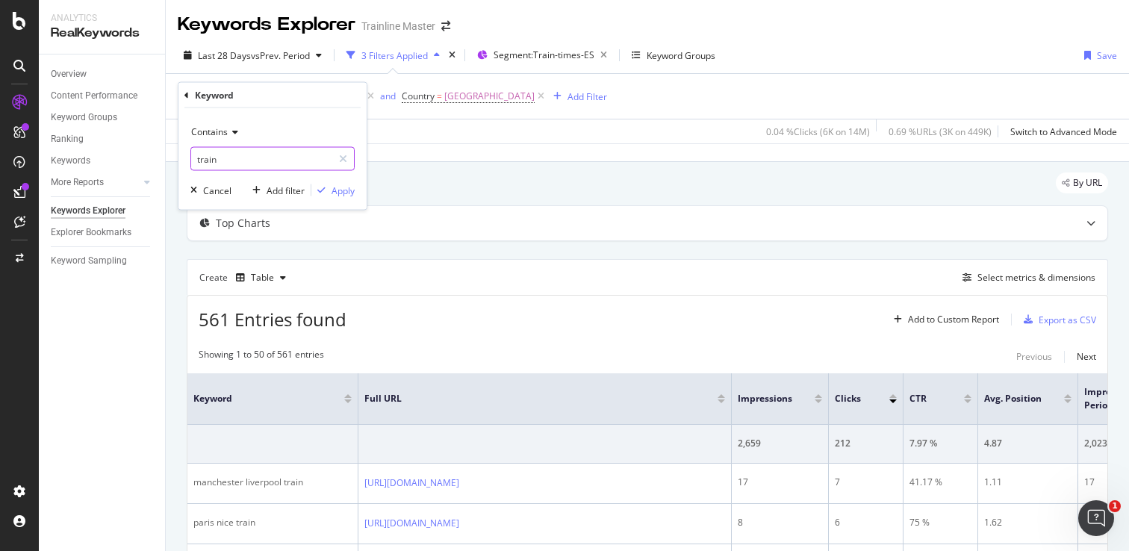
click at [240, 166] on input "train" at bounding box center [261, 159] width 141 height 24
type input "tren"
click at [325, 191] on icon "button" at bounding box center [321, 190] width 8 height 9
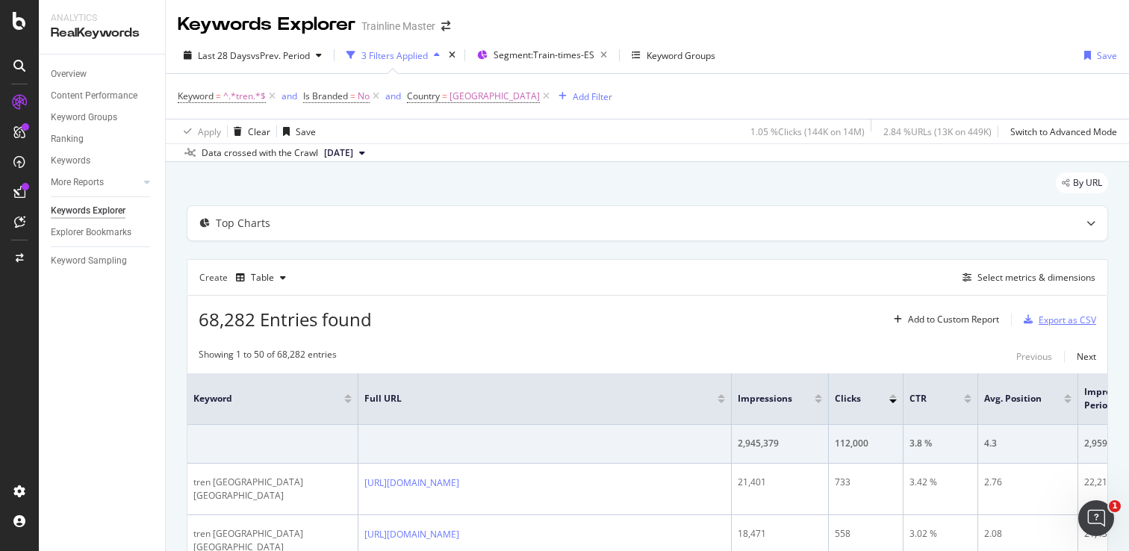
click at [1046, 321] on div "Export as CSV" at bounding box center [1066, 319] width 57 height 13
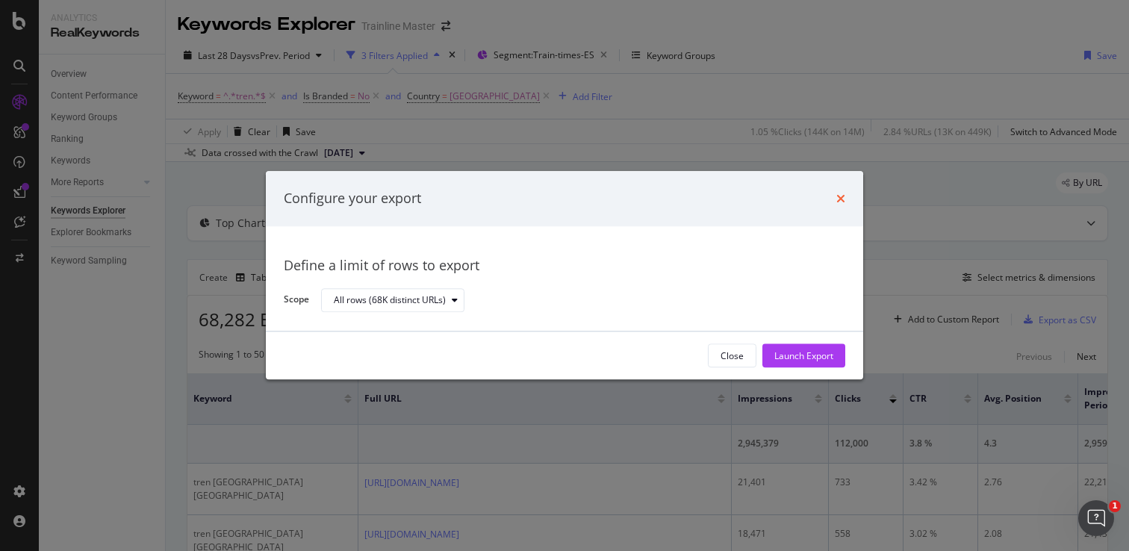
click at [840, 200] on icon "times" at bounding box center [840, 199] width 9 height 12
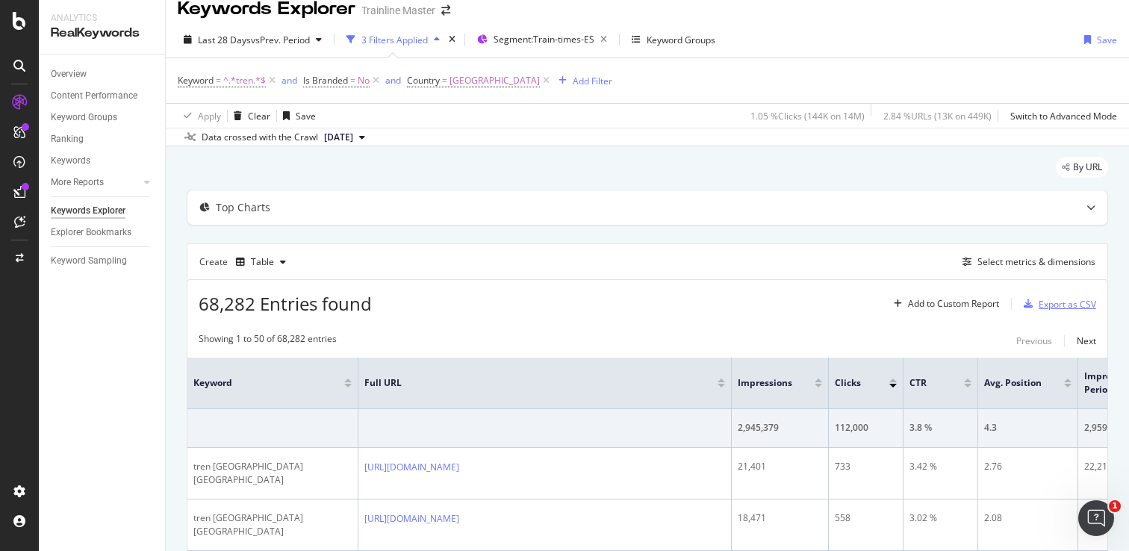
scroll to position [23, 0]
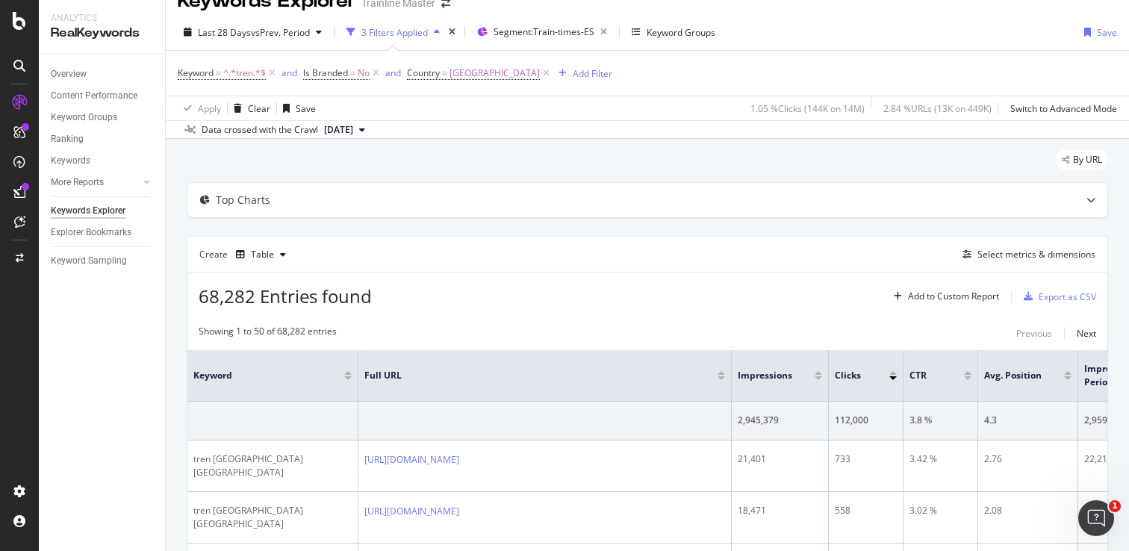
click at [512, 252] on div "Create Table Select metrics & dimensions" at bounding box center [647, 254] width 921 height 36
click at [1058, 296] on div "Export as CSV" at bounding box center [1066, 296] width 57 height 13
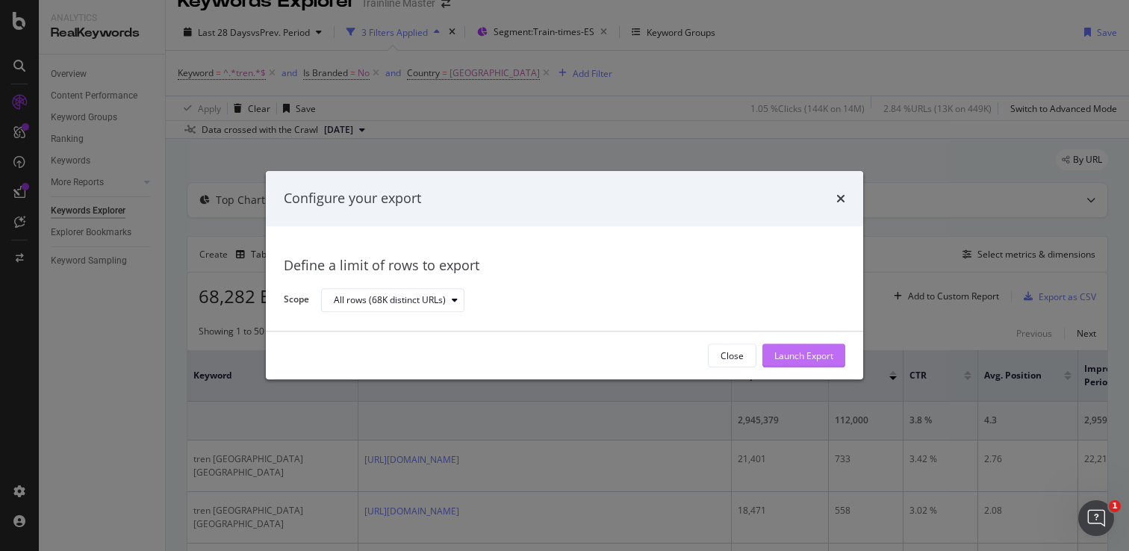
click at [829, 356] on div "Launch Export" at bounding box center [803, 355] width 59 height 13
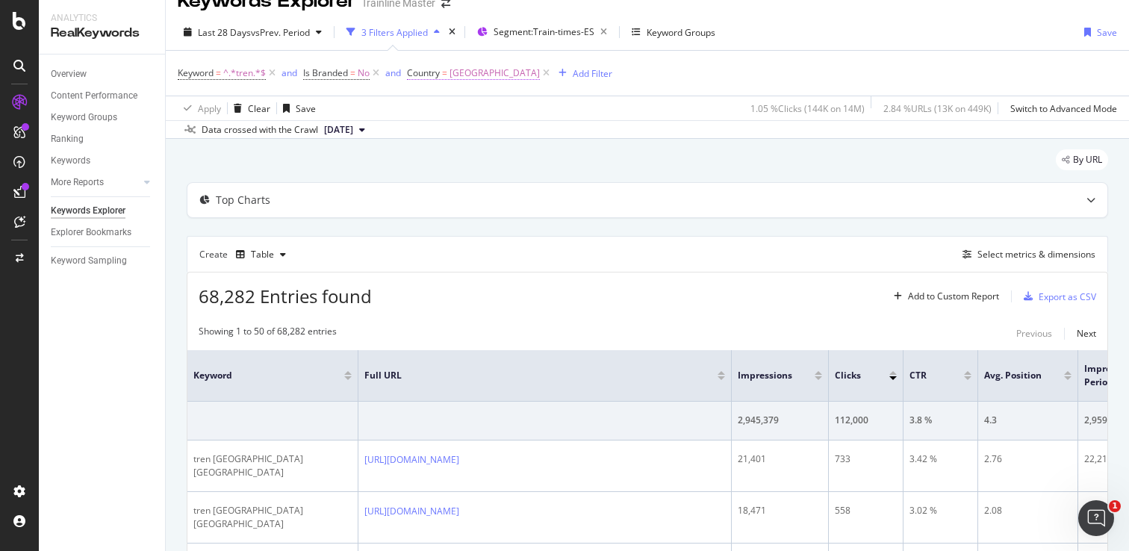
click at [433, 70] on span "Country" at bounding box center [423, 72] width 33 height 13
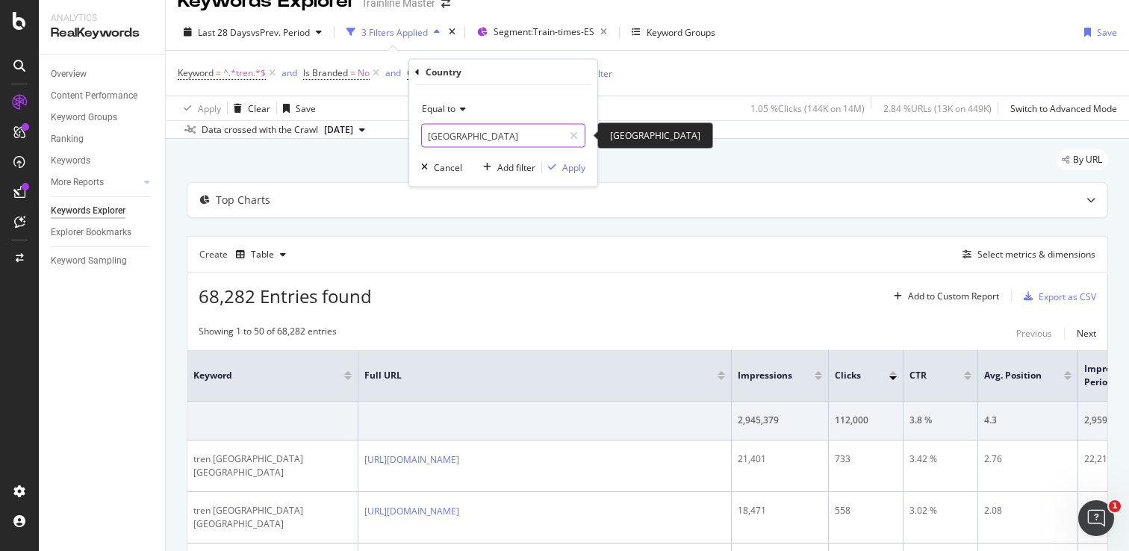
click at [445, 131] on input "[GEOGRAPHIC_DATA]" at bounding box center [492, 136] width 141 height 24
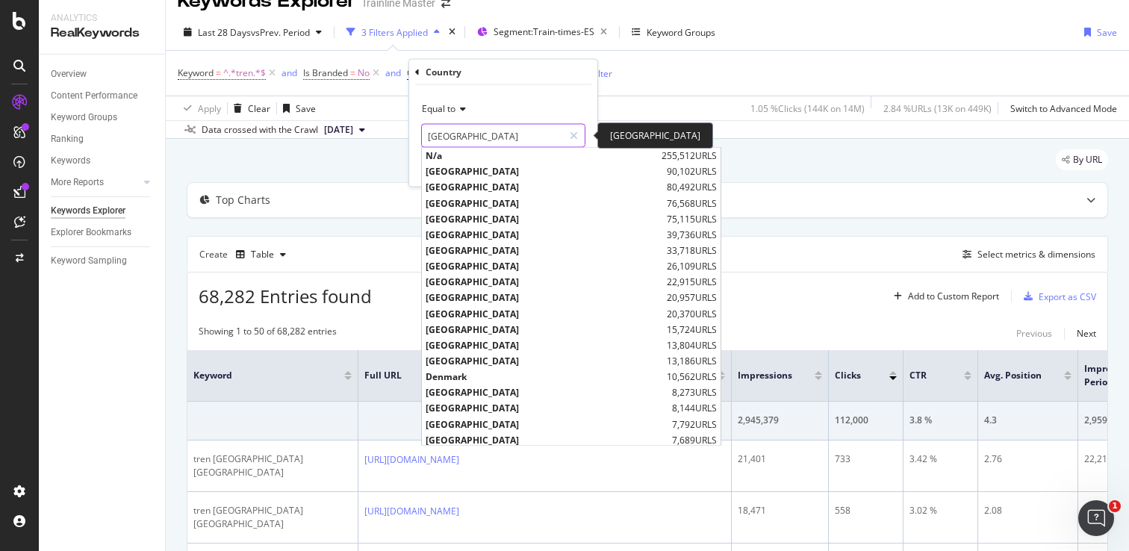
click at [445, 131] on input "[GEOGRAPHIC_DATA]" at bounding box center [492, 136] width 141 height 24
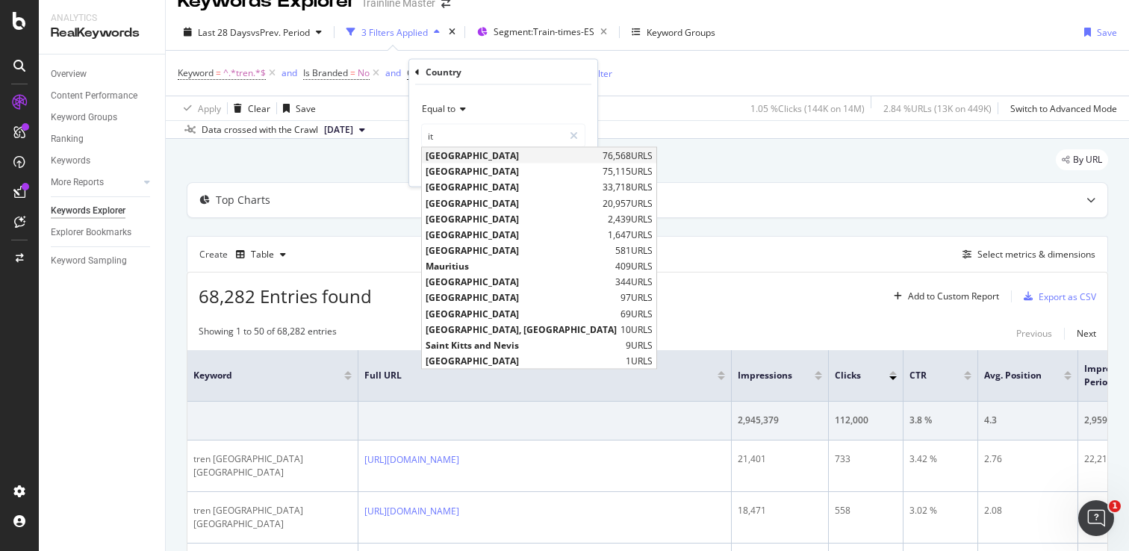
click at [450, 154] on span "[GEOGRAPHIC_DATA]" at bounding box center [511, 155] width 173 height 13
type input "[GEOGRAPHIC_DATA]"
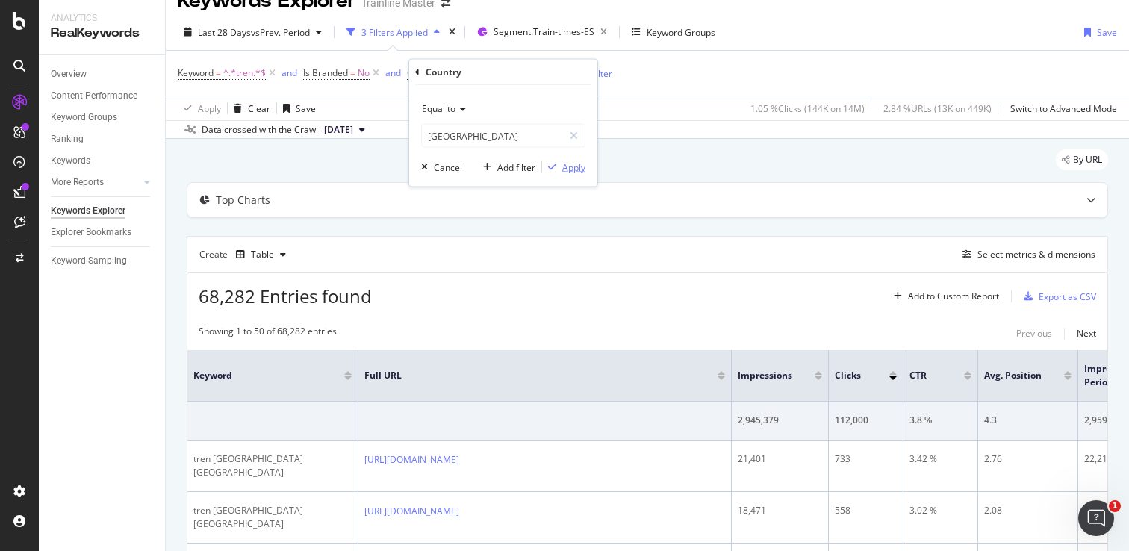
click at [554, 163] on icon "button" at bounding box center [552, 167] width 8 height 9
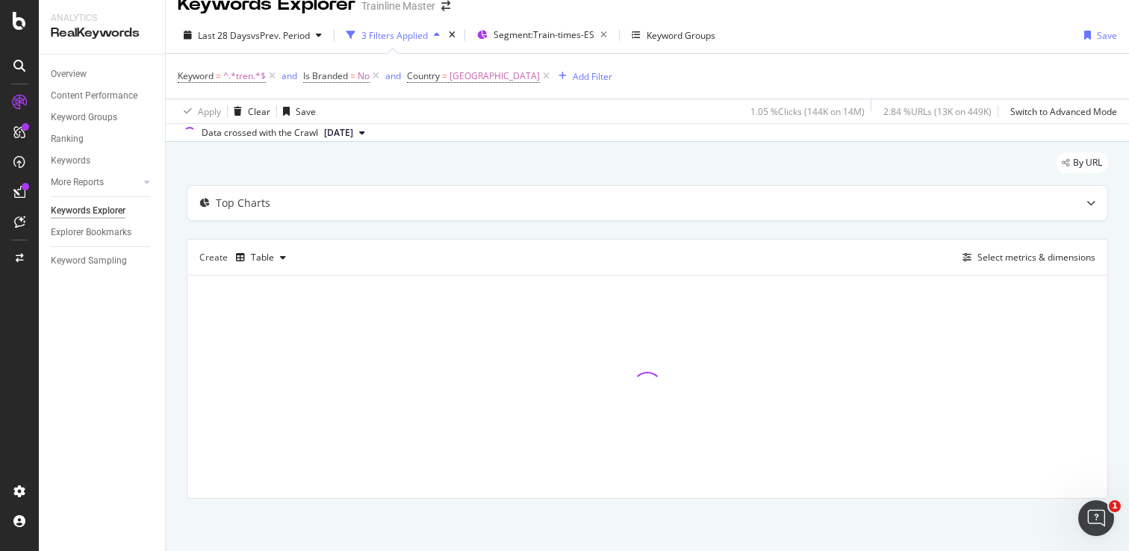
scroll to position [21, 0]
click at [571, 37] on span "Segment: Train-times-ES" at bounding box center [543, 34] width 101 height 13
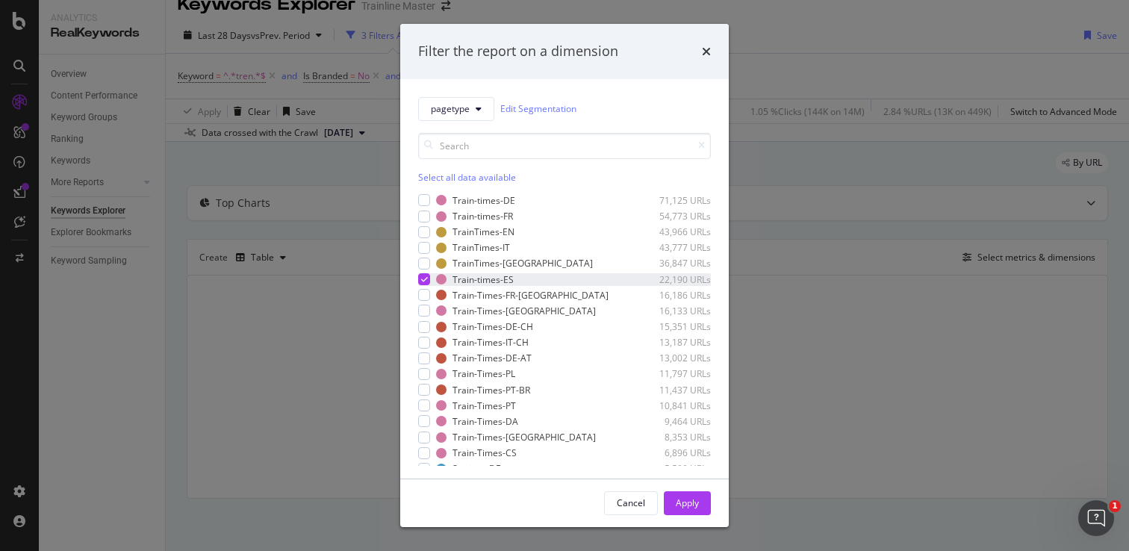
click at [424, 273] on div "modal" at bounding box center [424, 279] width 12 height 12
click at [424, 246] on div "modal" at bounding box center [424, 248] width 12 height 12
click at [702, 497] on button "Apply" at bounding box center [687, 503] width 47 height 24
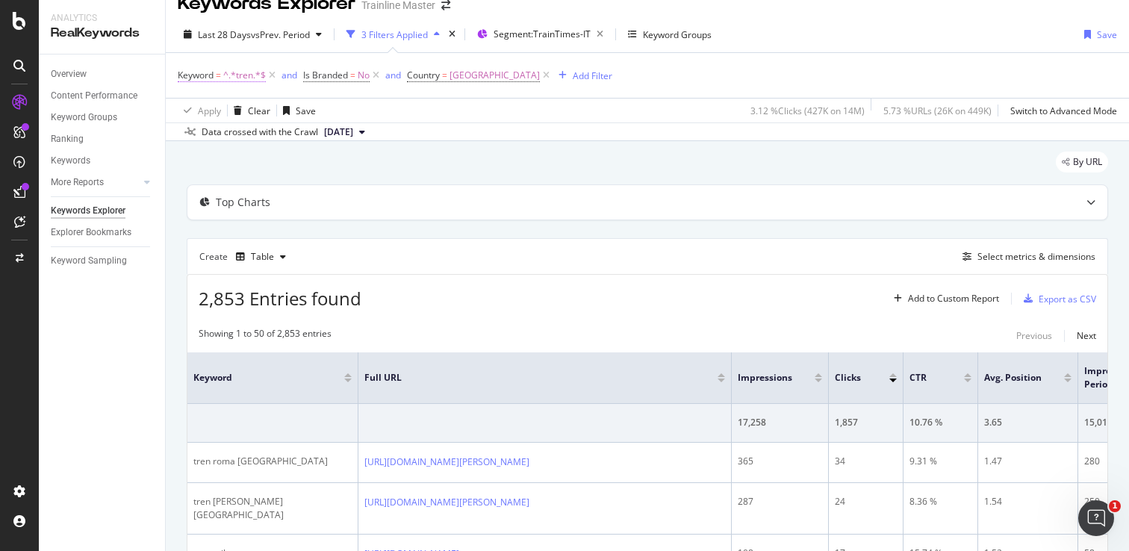
click at [243, 74] on span "^.*tren.*$" at bounding box center [244, 75] width 43 height 21
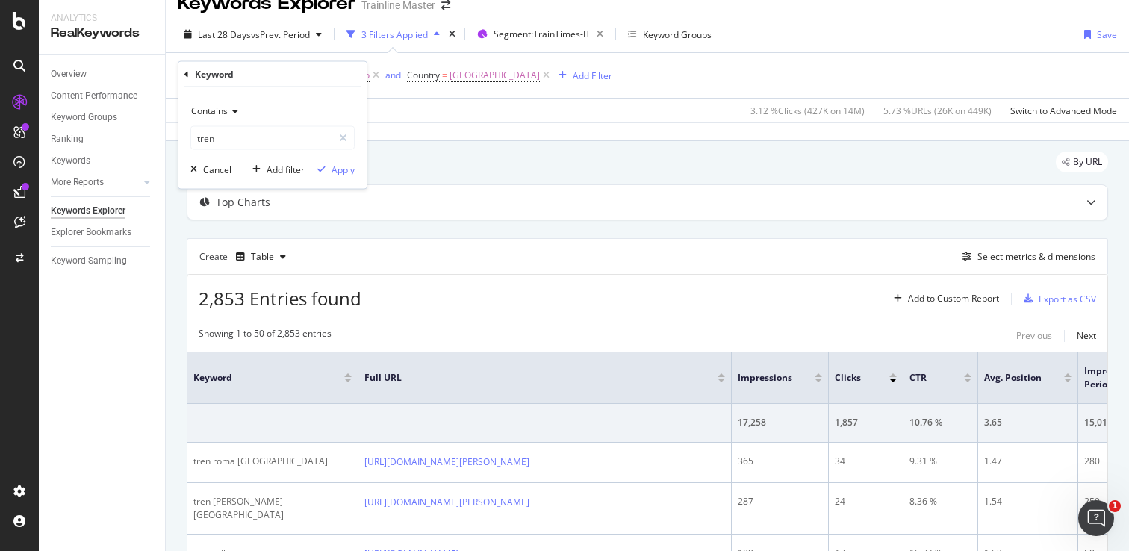
click at [237, 151] on div "Contains tren Cancel Add filter Apply" at bounding box center [272, 138] width 188 height 102
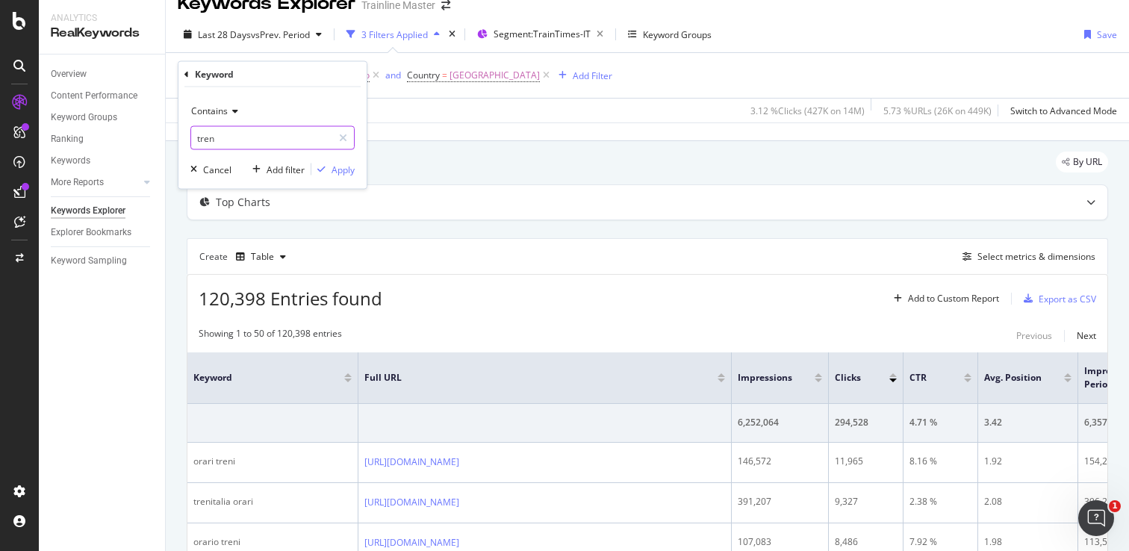
click at [240, 139] on input "tren" at bounding box center [261, 138] width 141 height 24
type input "treno"
click at [217, 110] on span "Contains" at bounding box center [209, 110] width 37 height 13
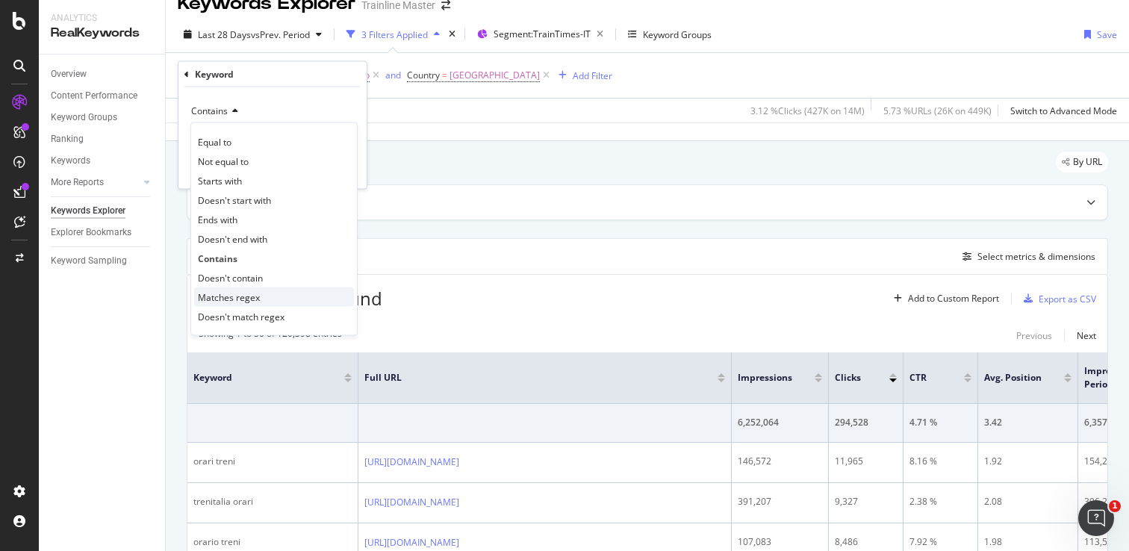
click at [259, 296] on div "Matches regex" at bounding box center [274, 296] width 160 height 19
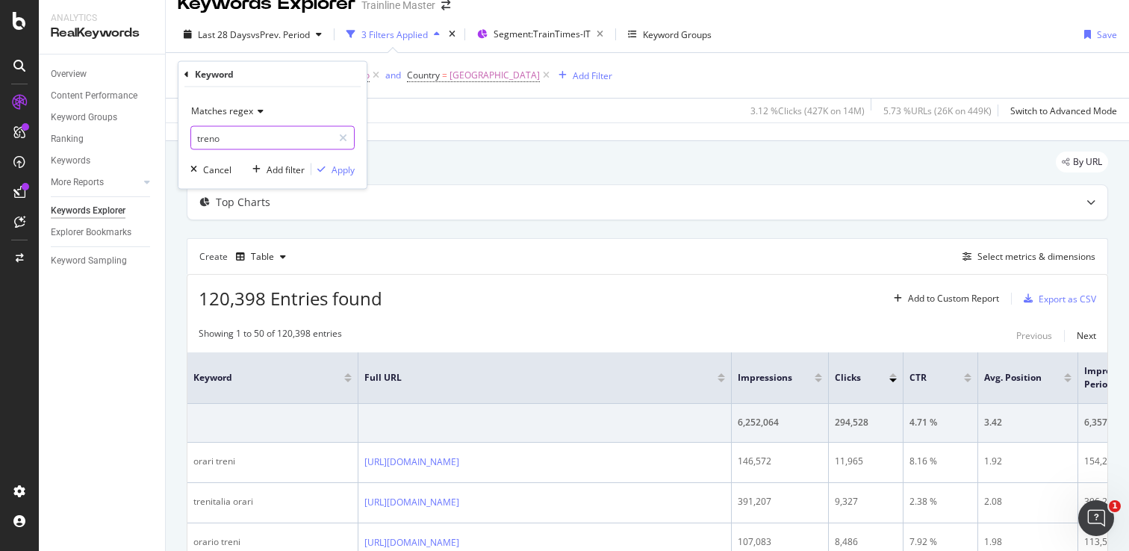
click at [281, 142] on input "treno" at bounding box center [261, 138] width 141 height 24
type input "treno|treni"
click at [332, 163] on div "Apply" at bounding box center [342, 169] width 23 height 13
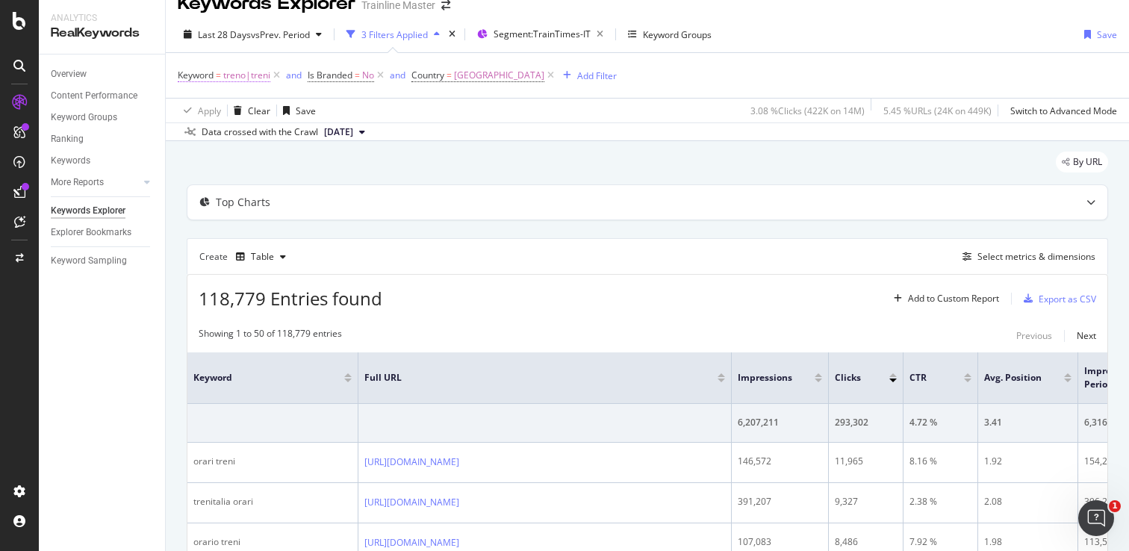
click at [250, 81] on span "treno|treni" at bounding box center [246, 75] width 47 height 21
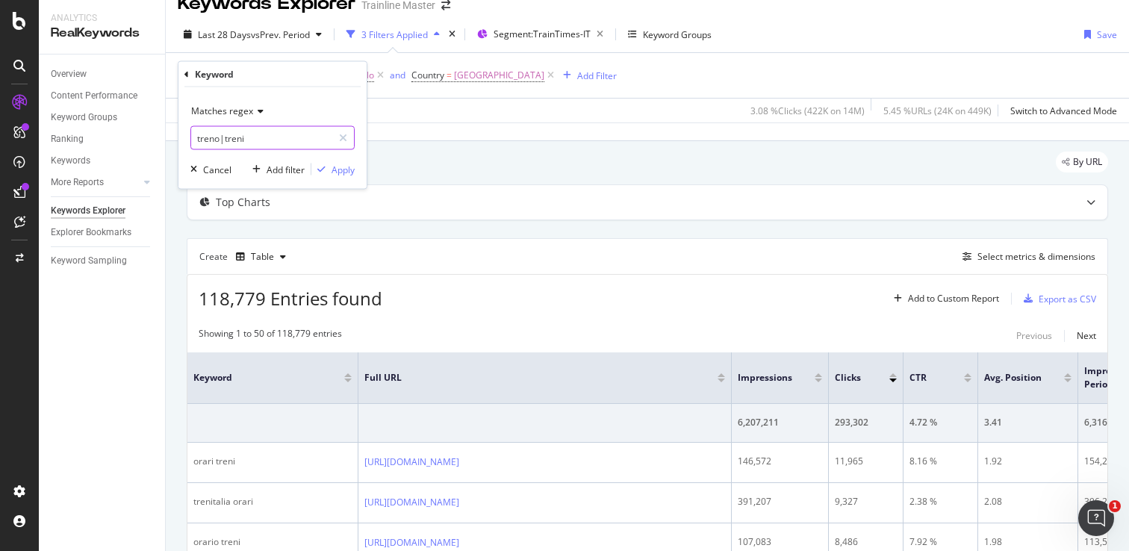
click at [272, 130] on input "treno|treni" at bounding box center [261, 138] width 141 height 24
type input "tren"
click at [256, 113] on icon at bounding box center [258, 111] width 10 height 9
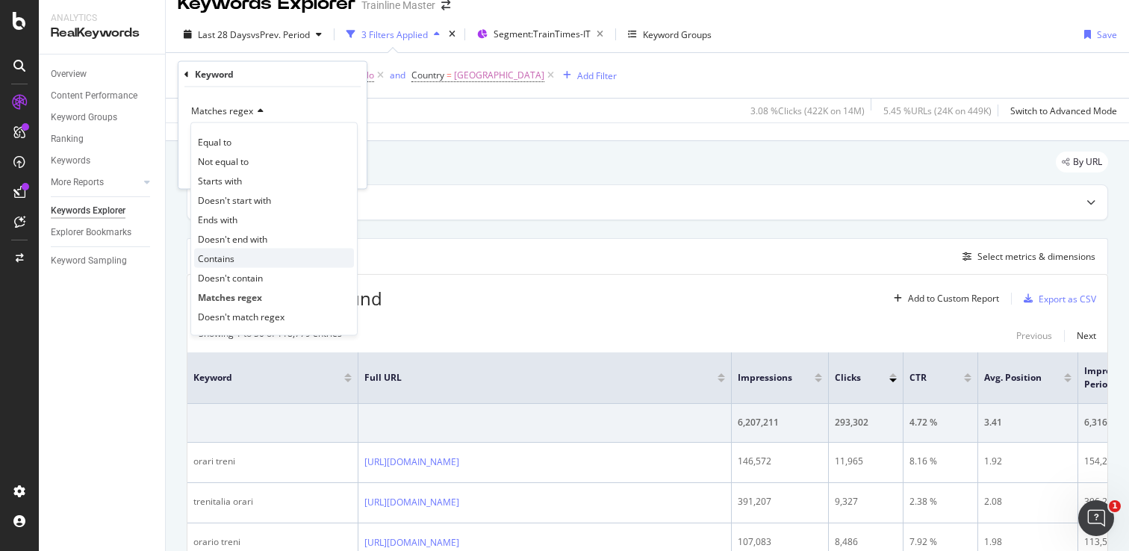
click at [256, 258] on div "Contains" at bounding box center [274, 258] width 160 height 19
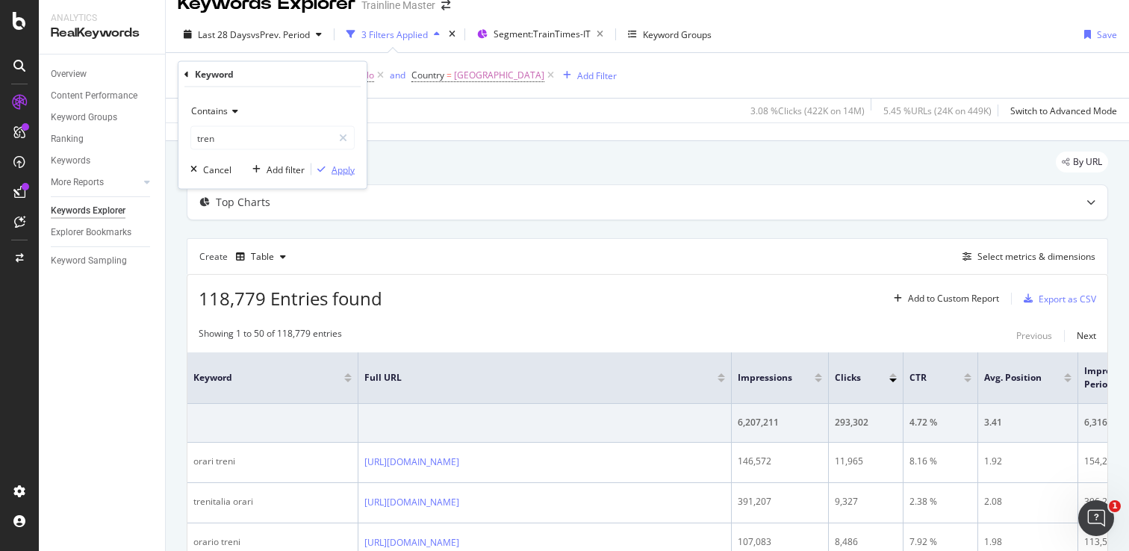
click at [332, 166] on div "Apply" at bounding box center [342, 169] width 23 height 13
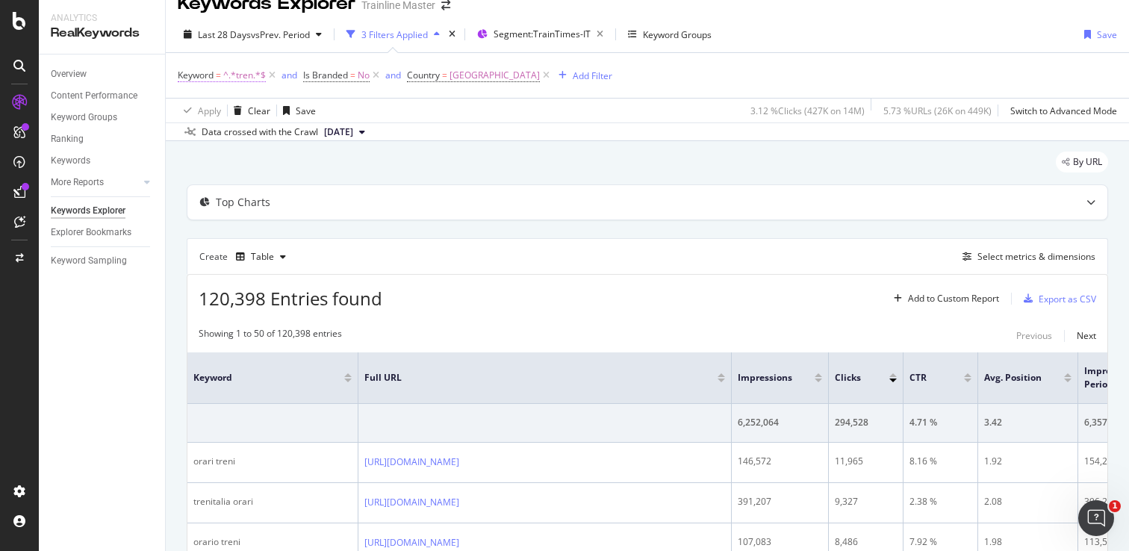
click at [244, 72] on span "^.*tren.*$" at bounding box center [244, 75] width 43 height 21
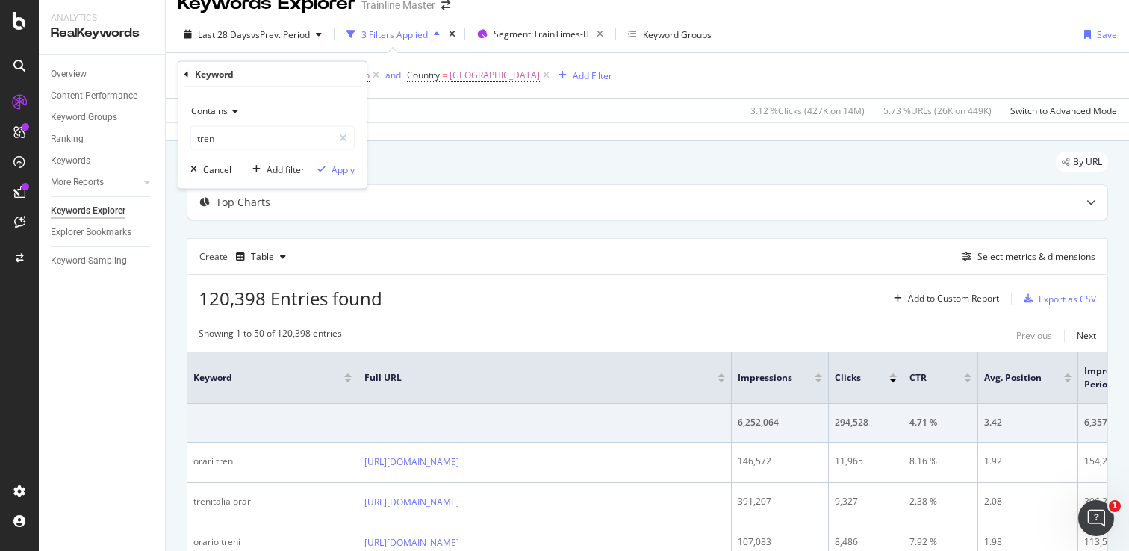
click at [225, 117] on div "Contains" at bounding box center [272, 111] width 164 height 24
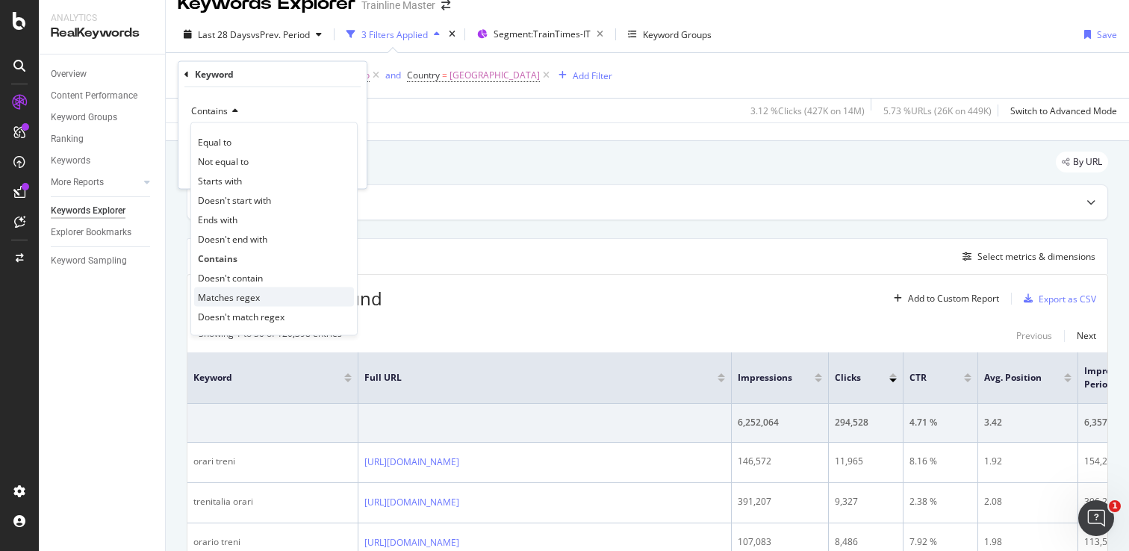
click at [238, 294] on span "Matches regex" at bounding box center [229, 296] width 62 height 13
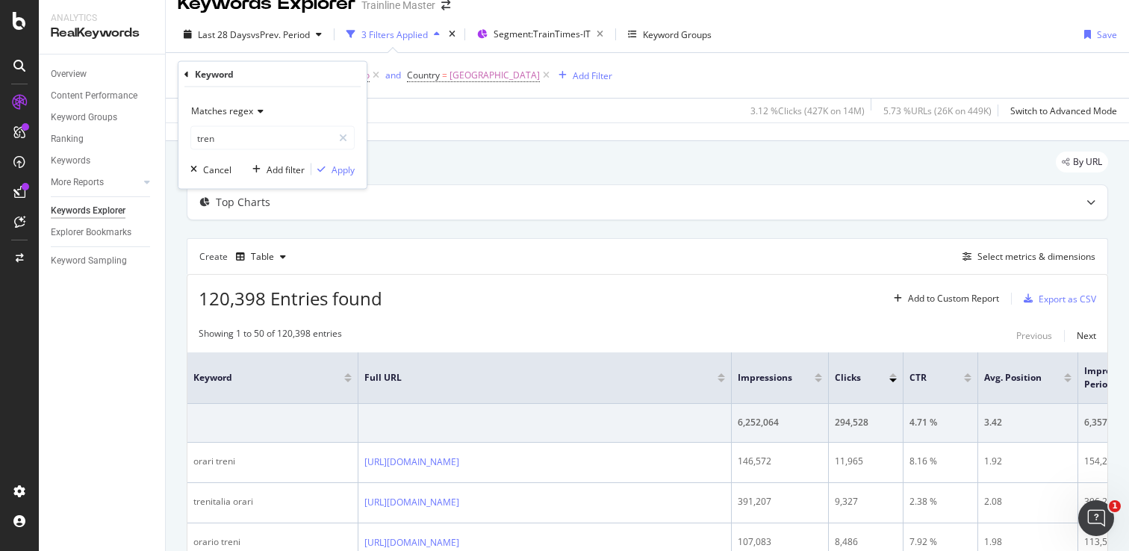
click at [262, 124] on div "Matches regex tren" at bounding box center [272, 124] width 164 height 51
click at [262, 131] on input "tren" at bounding box center [261, 138] width 141 height 24
type input "treni|treno"
click at [327, 168] on div "button" at bounding box center [321, 169] width 20 height 9
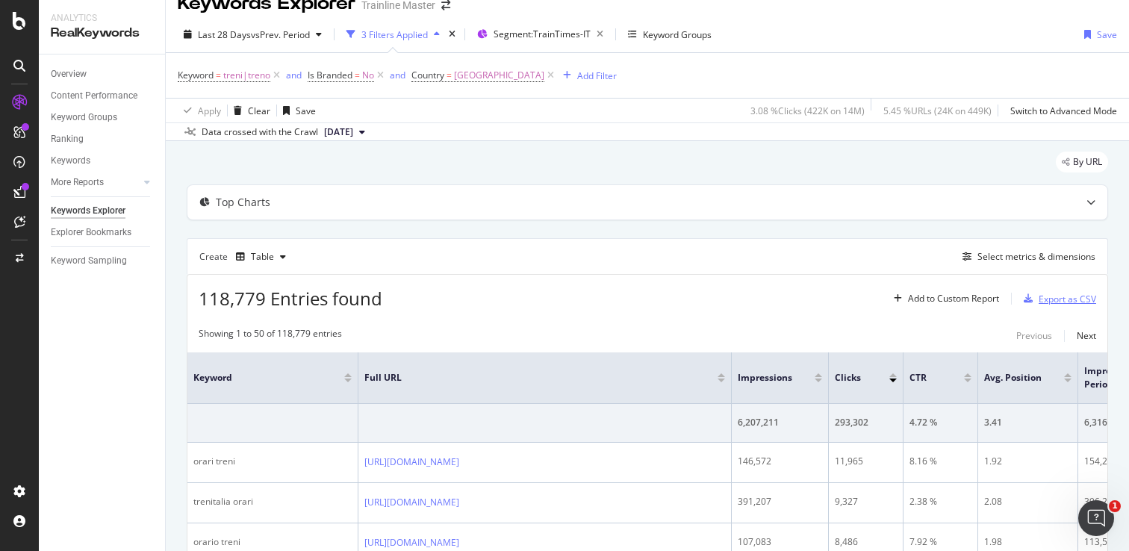
click at [1048, 299] on div "Export as CSV" at bounding box center [1066, 299] width 57 height 13
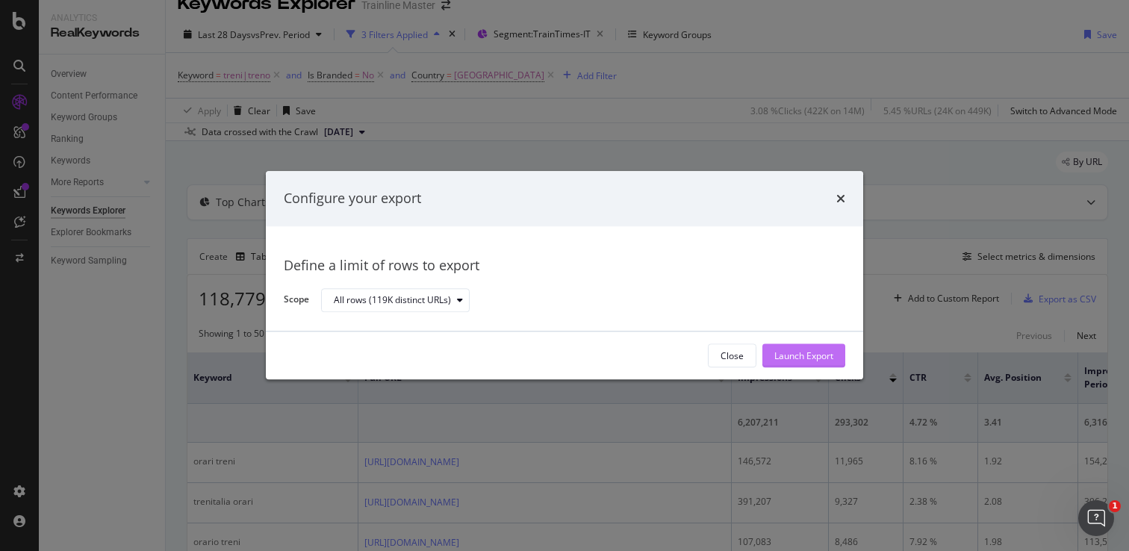
click at [804, 358] on div "Launch Export" at bounding box center [803, 355] width 59 height 13
